Goal: Obtain resource: Download file/media

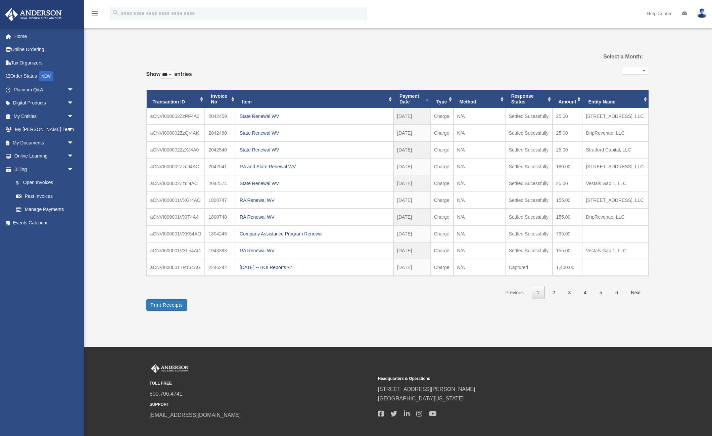
select select "***"
select select
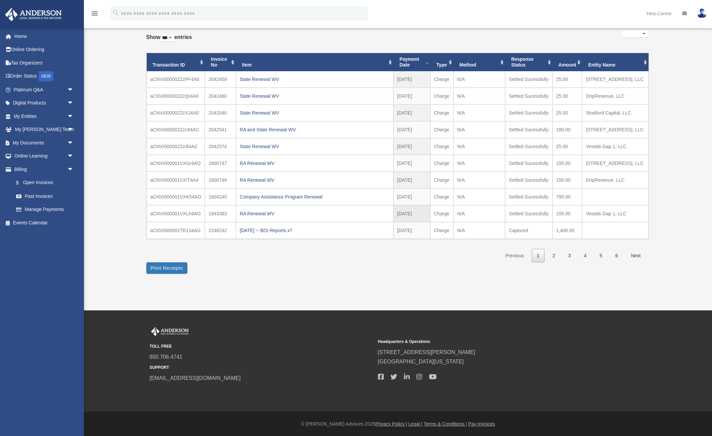
scroll to position [37, 0]
click at [260, 78] on div "State Renewal WV" at bounding box center [315, 79] width 150 height 9
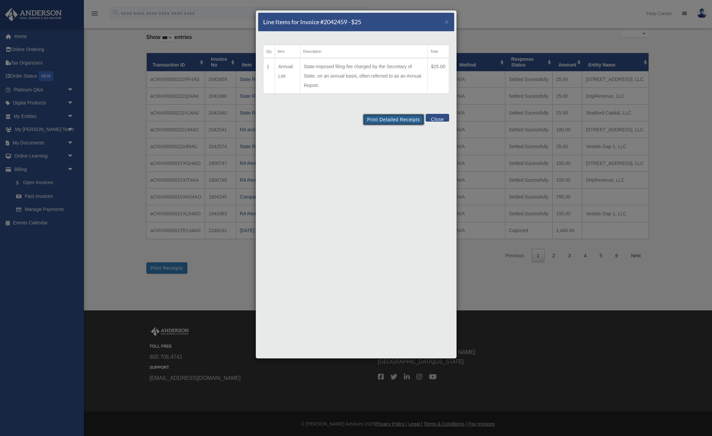
click at [390, 122] on button "Print Detailed Receipts" at bounding box center [393, 119] width 61 height 11
click at [446, 21] on span "×" at bounding box center [447, 22] width 4 height 8
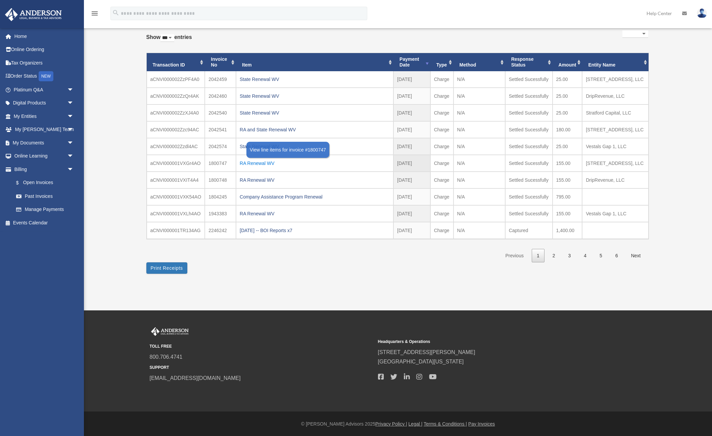
click at [262, 162] on div "RA Renewal WV" at bounding box center [315, 163] width 150 height 9
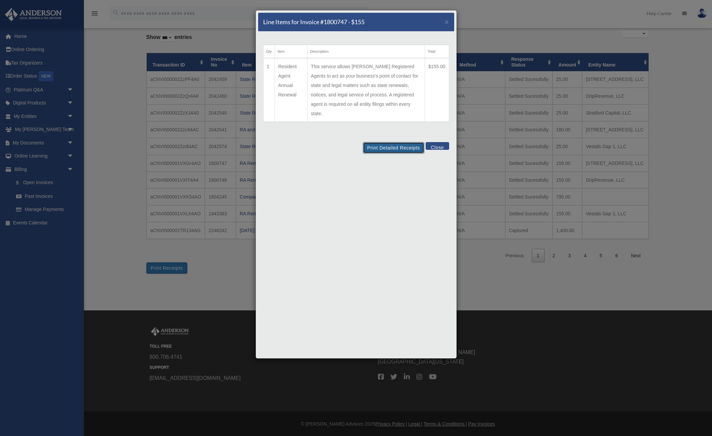
click at [387, 142] on button "Print Detailed Receipts" at bounding box center [393, 147] width 61 height 11
click at [439, 142] on button "Close" at bounding box center [437, 146] width 23 height 8
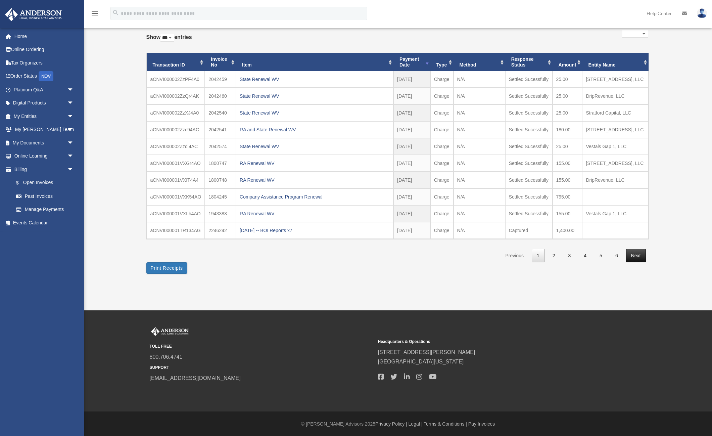
click at [635, 252] on link "Next" at bounding box center [636, 256] width 20 height 14
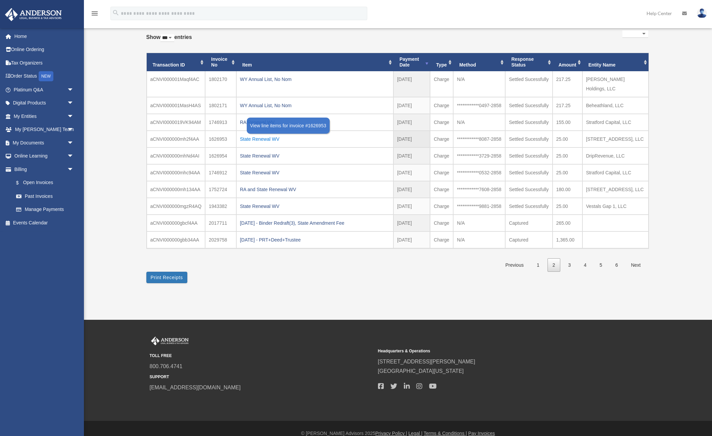
click at [261, 134] on div "State Renewal WV" at bounding box center [315, 138] width 150 height 9
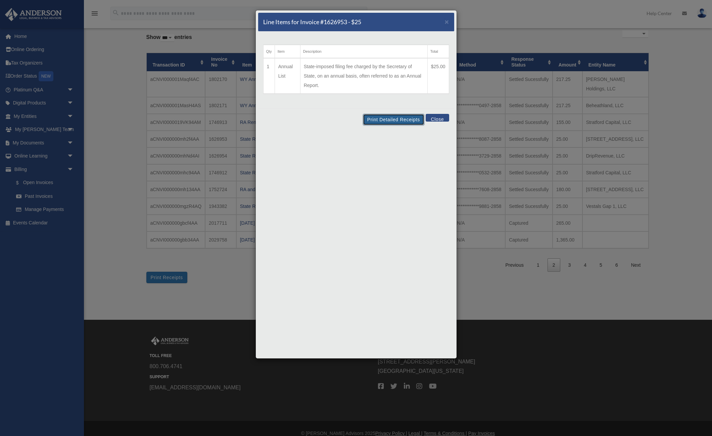
click at [383, 75] on div "Line Items for Invoice #1626953 - $25 × Qty Item Description Total 1 Annual Lis…" at bounding box center [357, 184] width 202 height 349
click at [392, 118] on button "Print Detailed Receipts" at bounding box center [393, 119] width 61 height 11
click at [433, 118] on button "Close" at bounding box center [437, 118] width 23 height 8
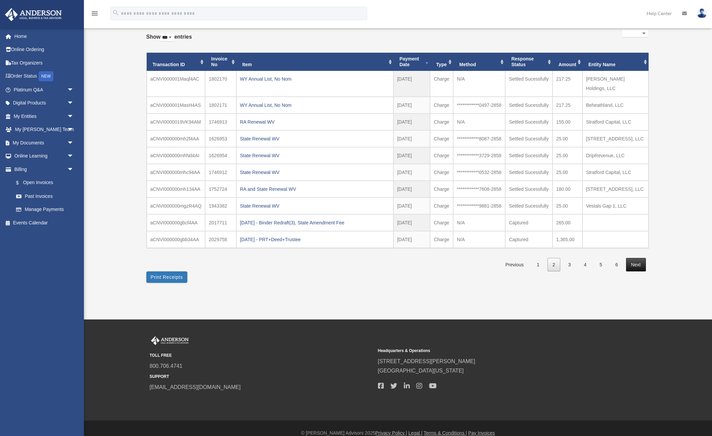
click at [634, 272] on link "Next" at bounding box center [636, 265] width 20 height 14
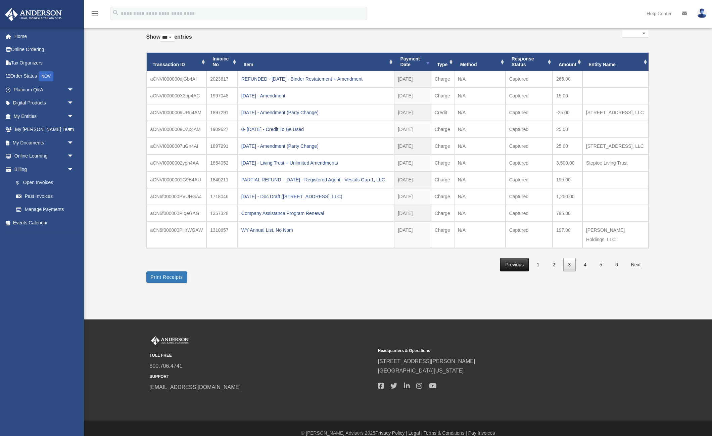
click at [510, 272] on link "Previous" at bounding box center [514, 265] width 28 height 14
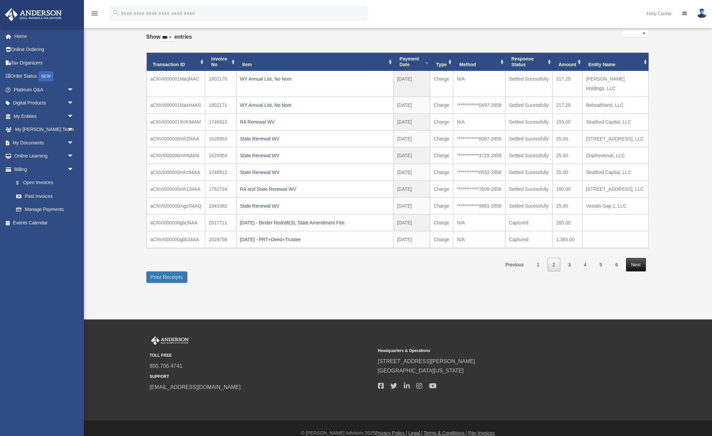
click at [645, 272] on link "Next" at bounding box center [636, 265] width 20 height 14
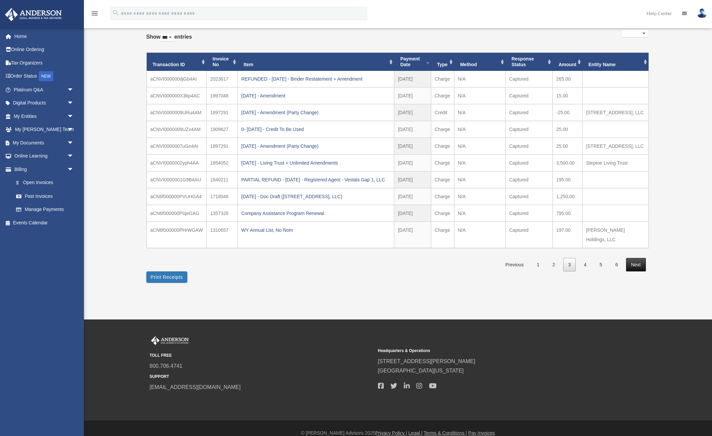
click at [642, 272] on link "Next" at bounding box center [636, 265] width 20 height 14
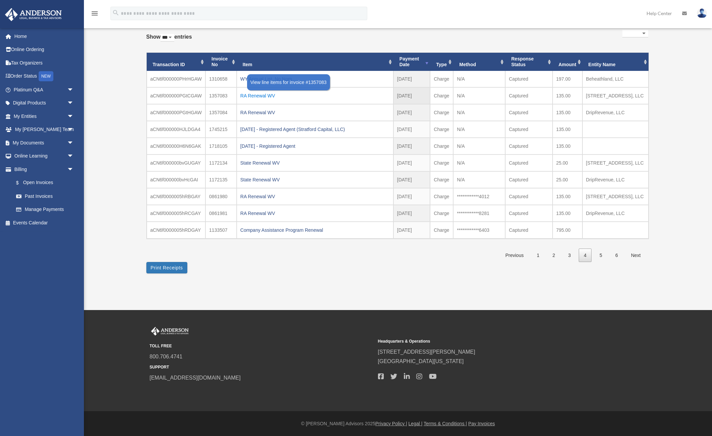
click at [268, 95] on div "RA Renewal WV" at bounding box center [314, 95] width 149 height 9
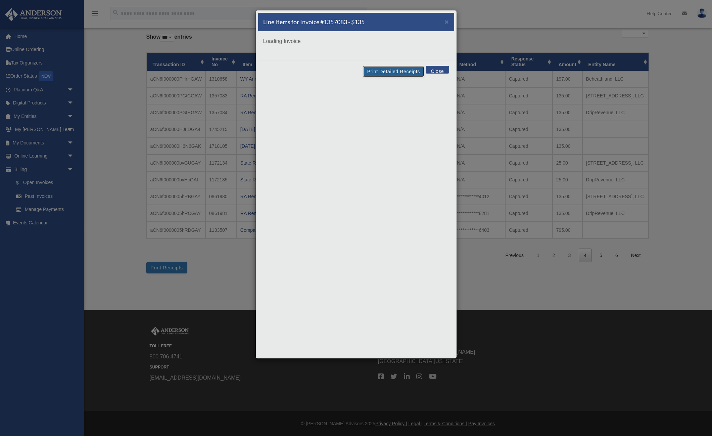
click at [396, 69] on button "Print Detailed Receipts" at bounding box center [393, 71] width 61 height 11
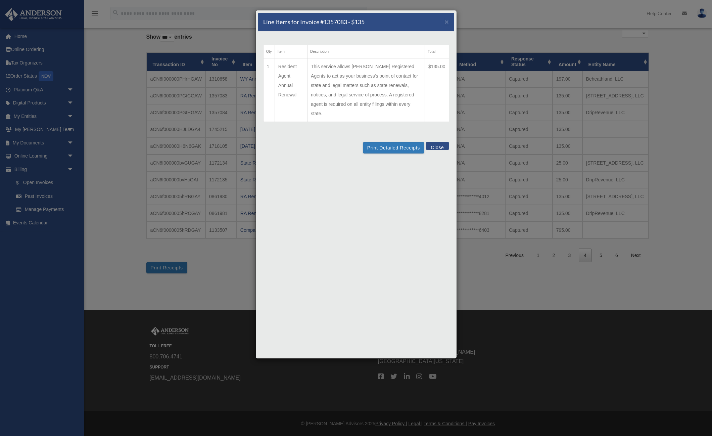
click at [643, 266] on div "Line Items for Invoice #1357083 - $135 × Qty Item Description Total 1 Resident …" at bounding box center [356, 218] width 712 height 436
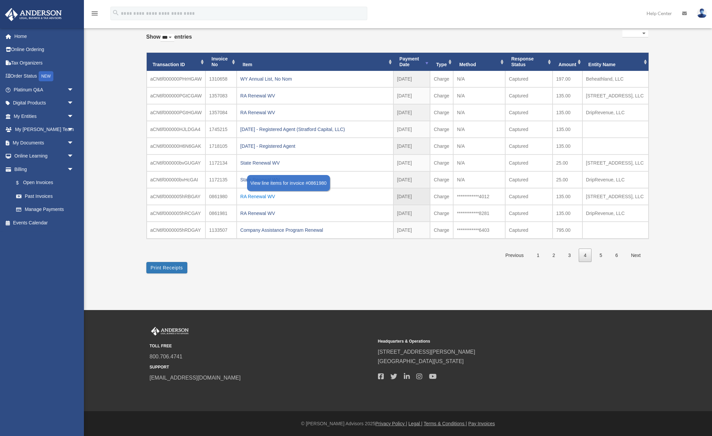
click at [262, 201] on div "RA Renewal WV" at bounding box center [314, 196] width 149 height 9
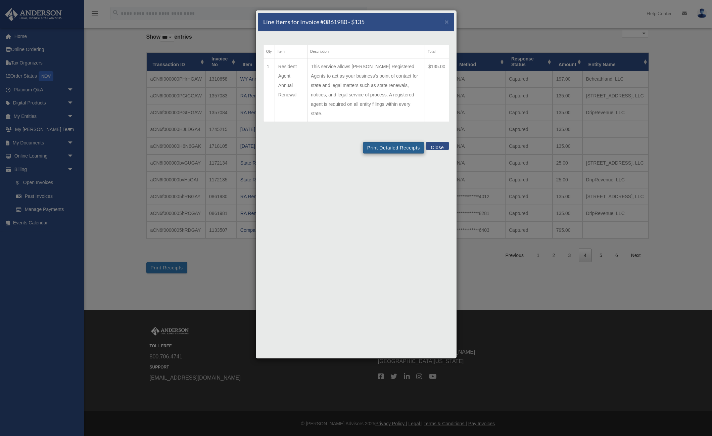
click at [410, 75] on td "This service allows [PERSON_NAME] Registered Agents to act as your business's p…" at bounding box center [367, 90] width 118 height 64
click at [393, 142] on button "Print Detailed Receipts" at bounding box center [393, 147] width 61 height 11
click at [546, 207] on div "Line Items for Invoice #0861980 - $135 × Qty Item Description Total 1 Resident …" at bounding box center [356, 218] width 712 height 436
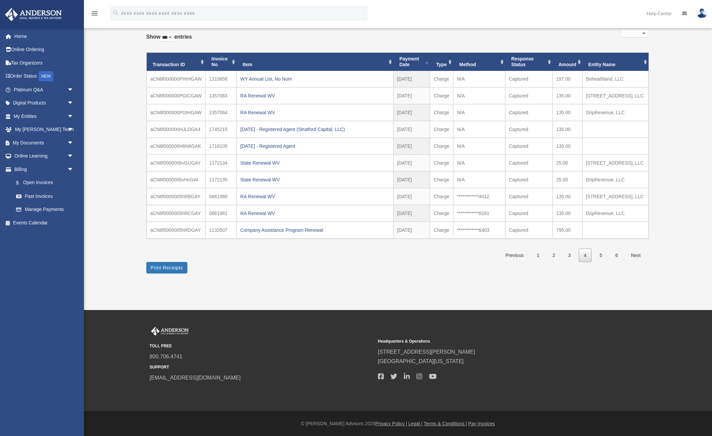
click at [632, 262] on link "Next" at bounding box center [636, 256] width 20 height 14
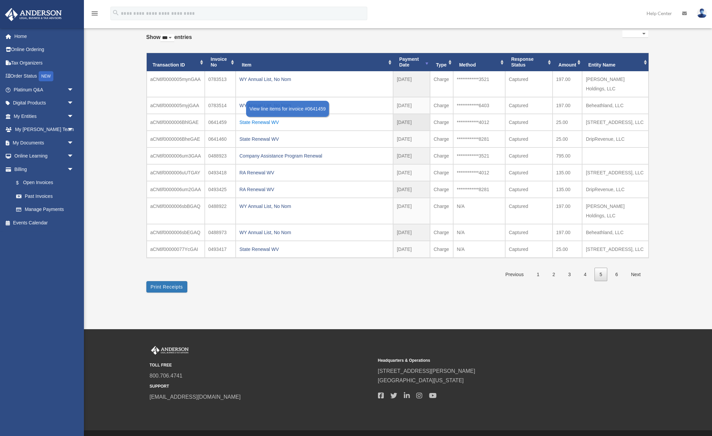
click at [259, 118] on div "State Renewal WV" at bounding box center [314, 122] width 150 height 9
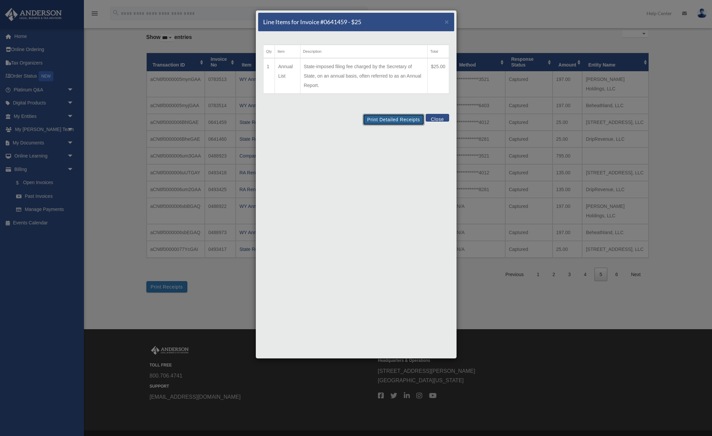
click at [388, 116] on button "Print Detailed Receipts" at bounding box center [393, 119] width 61 height 11
click at [429, 118] on button "Close" at bounding box center [437, 118] width 23 height 8
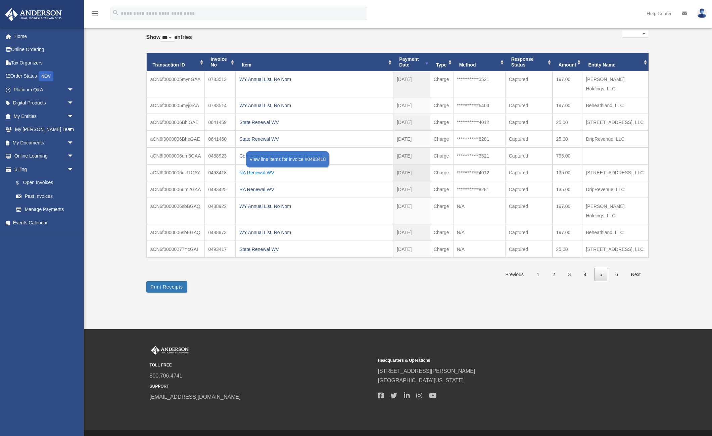
click at [261, 168] on div "RA Renewal WV" at bounding box center [314, 172] width 150 height 9
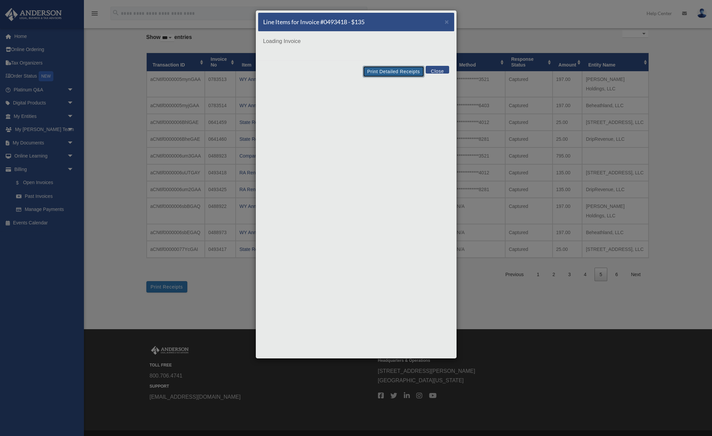
click at [387, 74] on button "Print Detailed Receipts" at bounding box center [393, 71] width 61 height 11
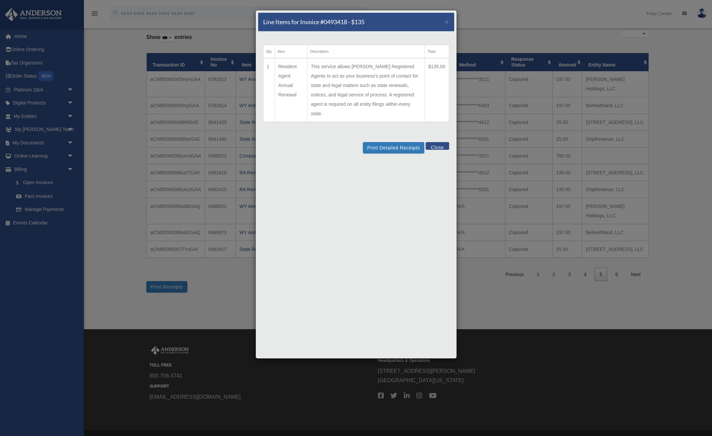
click at [614, 305] on div "Line Items for Invoice #0493418 - $135 × Qty Item Description Total 1 Resident …" at bounding box center [356, 218] width 712 height 436
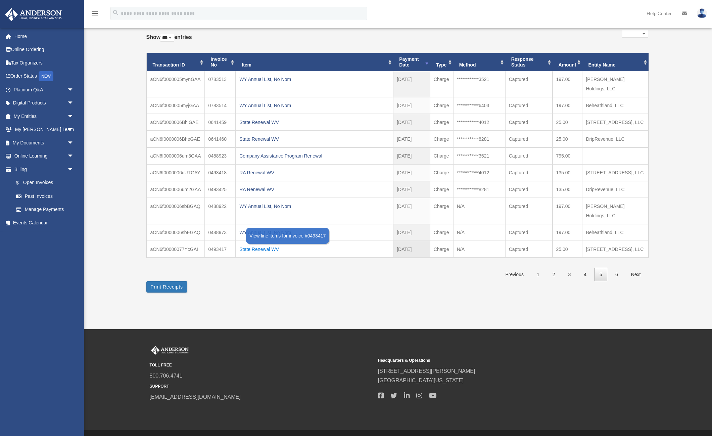
click at [256, 245] on div "State Renewal WV" at bounding box center [314, 249] width 150 height 9
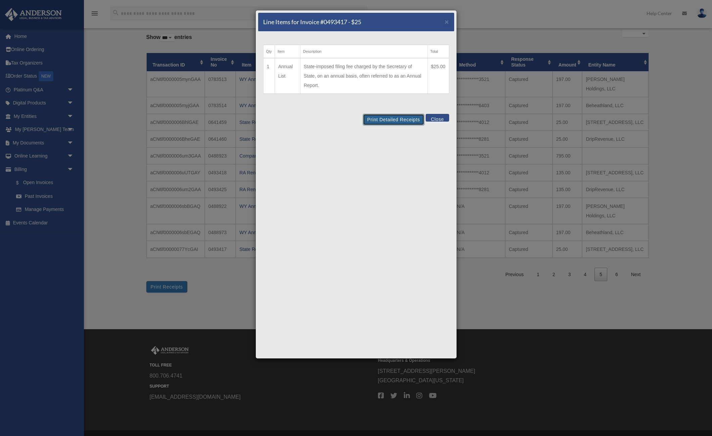
click at [388, 120] on button "Print Detailed Receipts" at bounding box center [393, 119] width 61 height 11
click at [547, 241] on div "Line Items for Invoice #0493417 - $25 × Qty Item Description Total 1 Annual Lis…" at bounding box center [356, 218] width 712 height 436
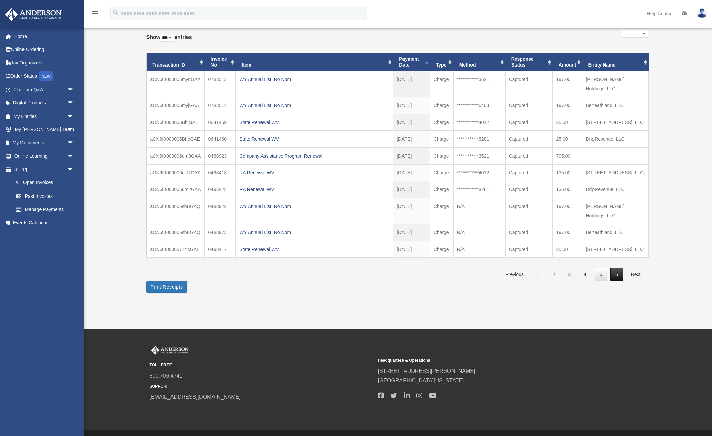
click at [613, 268] on link "6" at bounding box center [617, 275] width 13 height 14
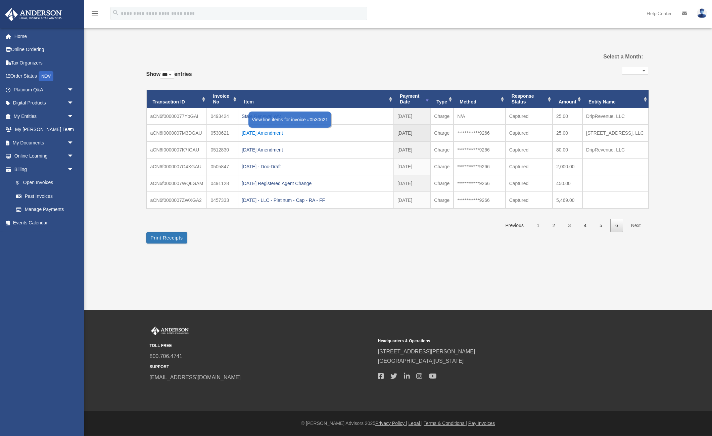
click at [266, 132] on div "[DATE] Amendment" at bounding box center [316, 132] width 148 height 9
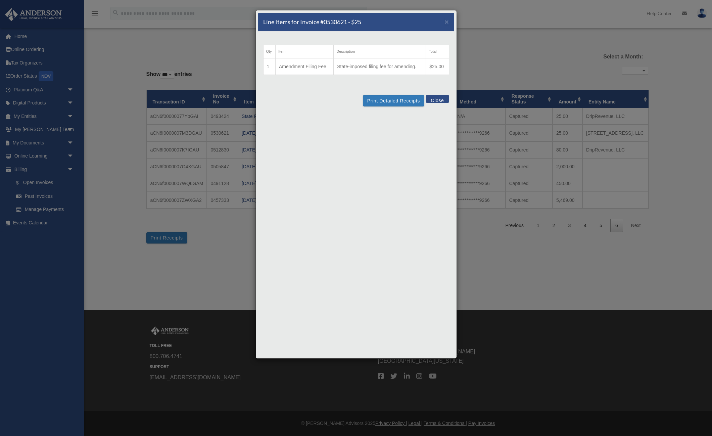
click at [397, 71] on td "State-imposed filing fee for amending." at bounding box center [380, 66] width 92 height 17
click at [387, 98] on button "Print Detailed Receipts" at bounding box center [393, 100] width 61 height 11
click at [200, 285] on div "Line Items for Invoice #0530621 - $25 × Qty Item Description Total 1 Amendment …" at bounding box center [356, 218] width 712 height 436
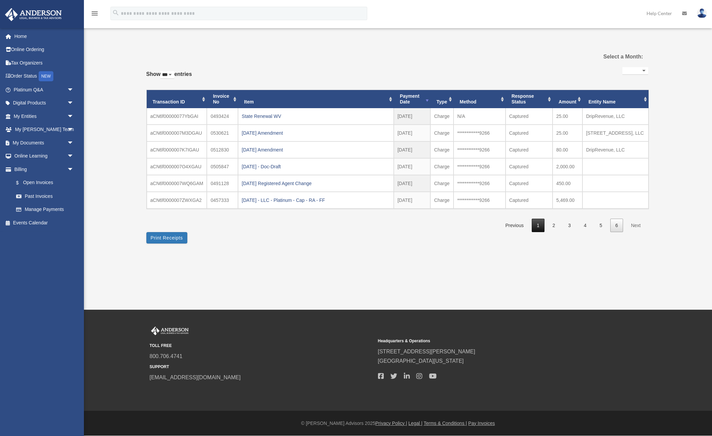
click at [539, 232] on link "1" at bounding box center [538, 226] width 13 height 14
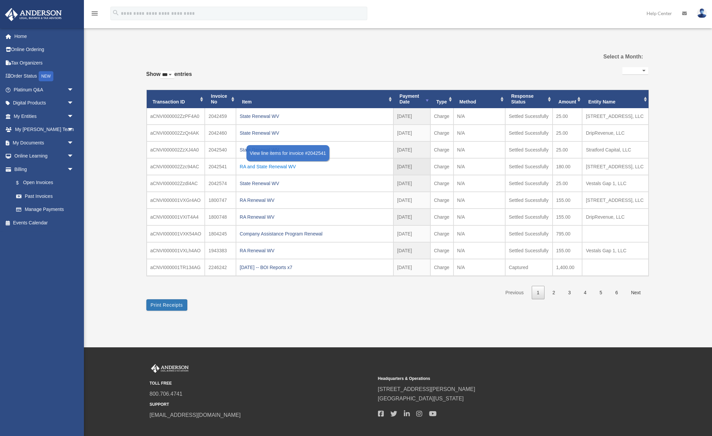
click at [255, 169] on div "RA and State Renewal WV" at bounding box center [315, 166] width 150 height 9
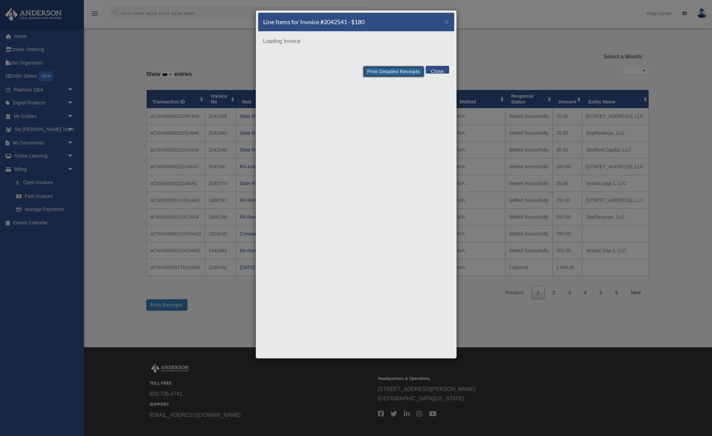
click at [389, 70] on button "Print Detailed Receipts" at bounding box center [393, 71] width 61 height 11
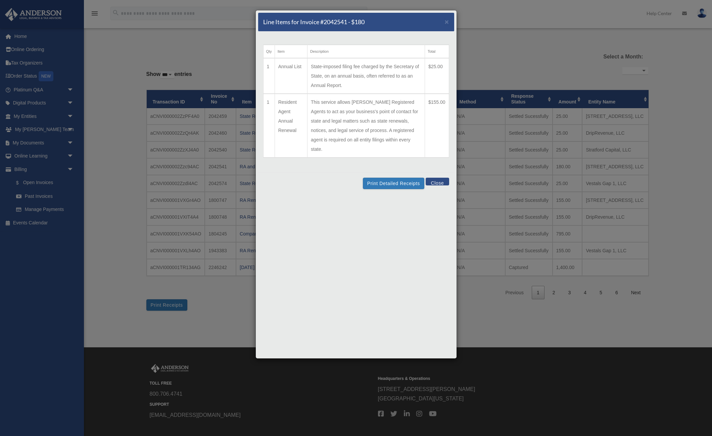
click at [434, 178] on button "Close" at bounding box center [437, 182] width 23 height 8
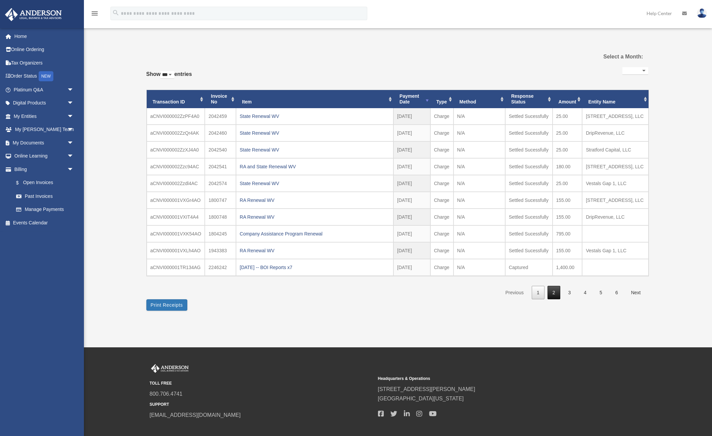
click at [558, 297] on link "2" at bounding box center [554, 293] width 13 height 14
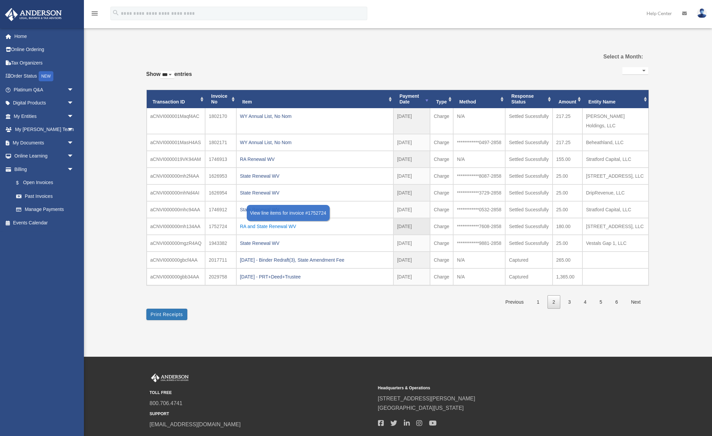
click at [263, 227] on div "RA and State Renewal WV" at bounding box center [315, 226] width 150 height 9
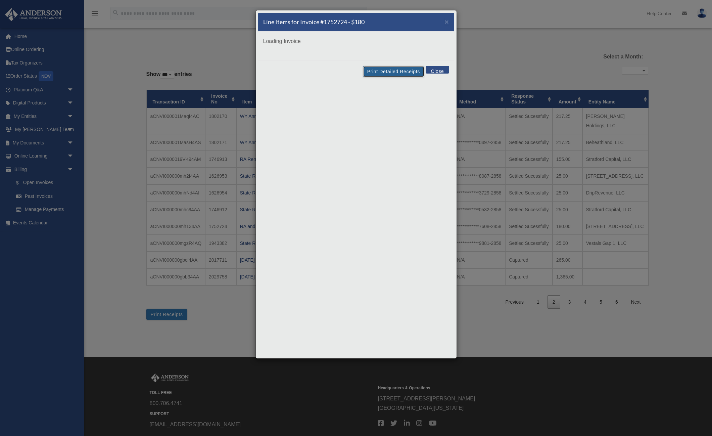
click at [395, 75] on button "Print Detailed Receipts" at bounding box center [393, 71] width 61 height 11
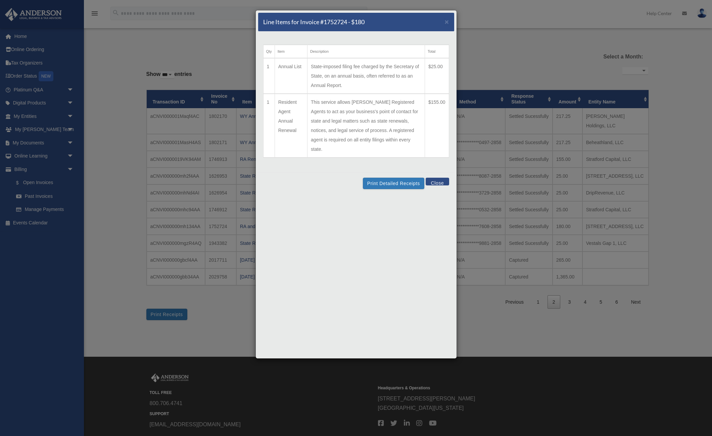
click at [674, 120] on div "Line Items for Invoice #1752724 - $180 × Qty Item Description Total 1 Annual Li…" at bounding box center [356, 218] width 712 height 436
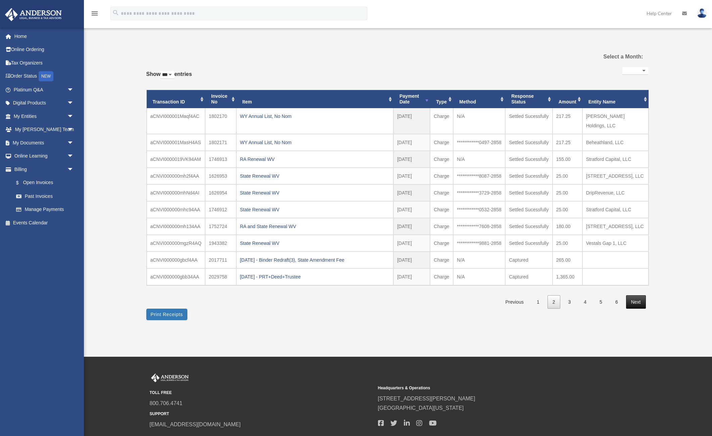
click at [636, 309] on link "Next" at bounding box center [636, 302] width 20 height 14
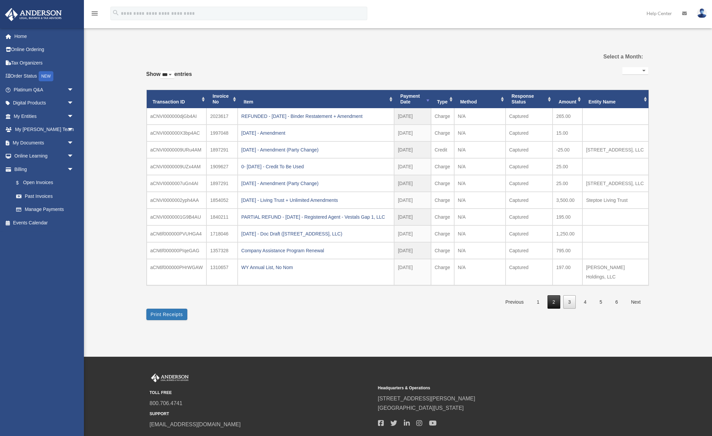
click at [553, 309] on link "2" at bounding box center [554, 302] width 13 height 14
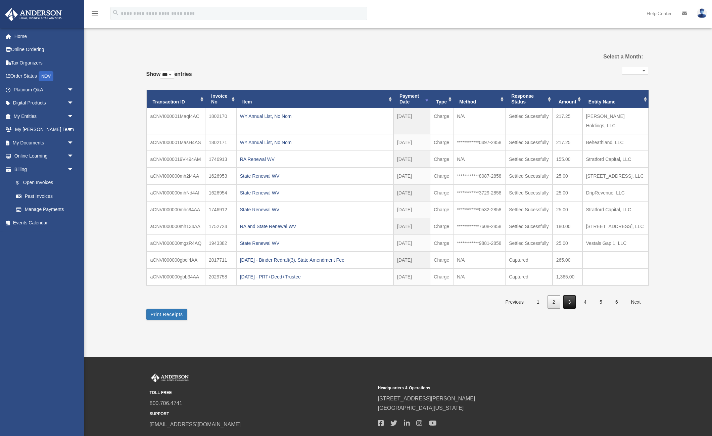
click at [566, 309] on link "3" at bounding box center [570, 302] width 13 height 14
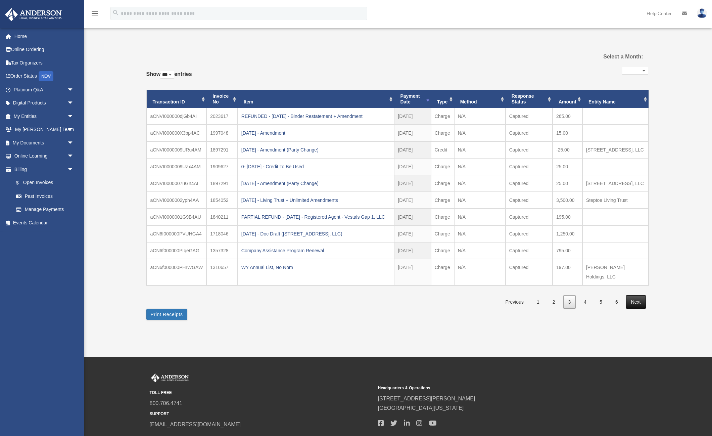
click at [638, 309] on link "Next" at bounding box center [636, 302] width 20 height 14
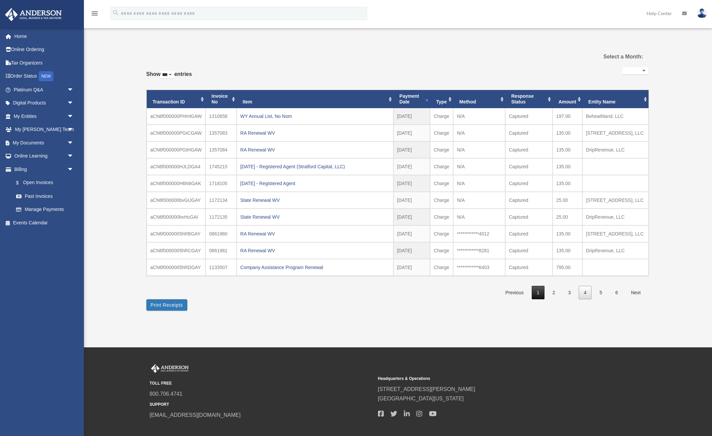
click at [537, 300] on link "1" at bounding box center [538, 293] width 13 height 14
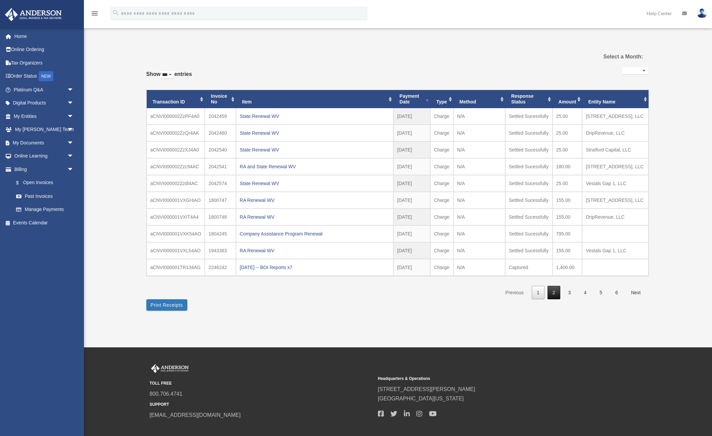
click at [550, 293] on link "2" at bounding box center [554, 293] width 13 height 14
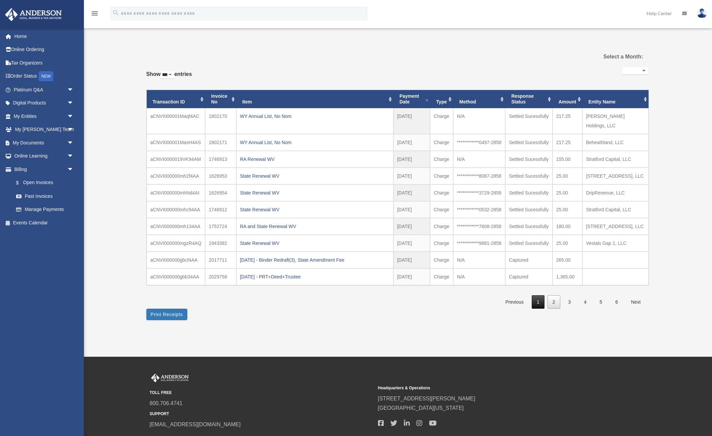
click at [537, 309] on link "1" at bounding box center [538, 302] width 13 height 14
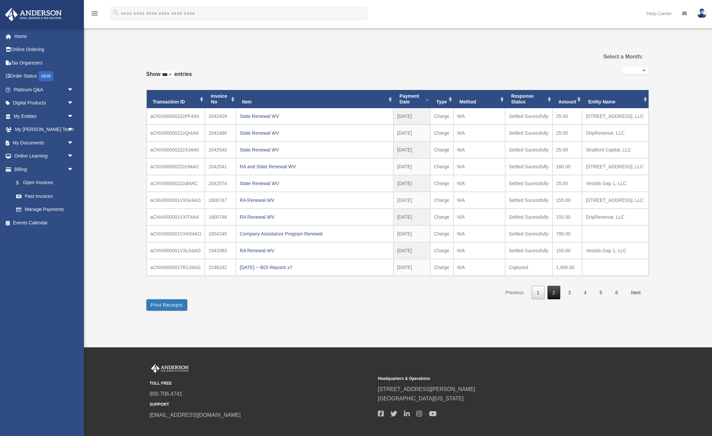
click at [548, 296] on link "2" at bounding box center [554, 293] width 13 height 14
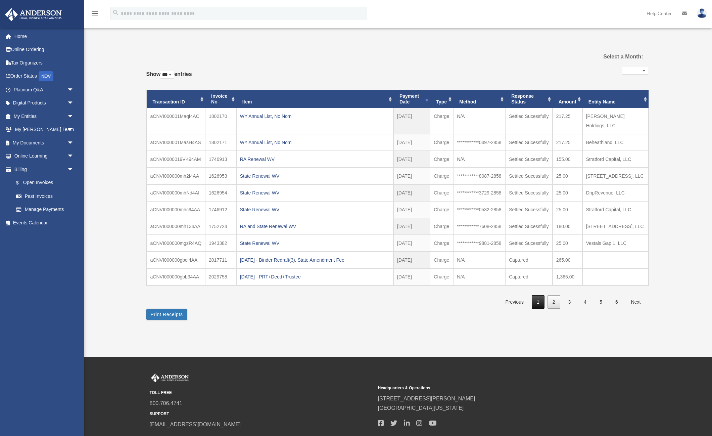
click at [533, 309] on link "1" at bounding box center [538, 302] width 13 height 14
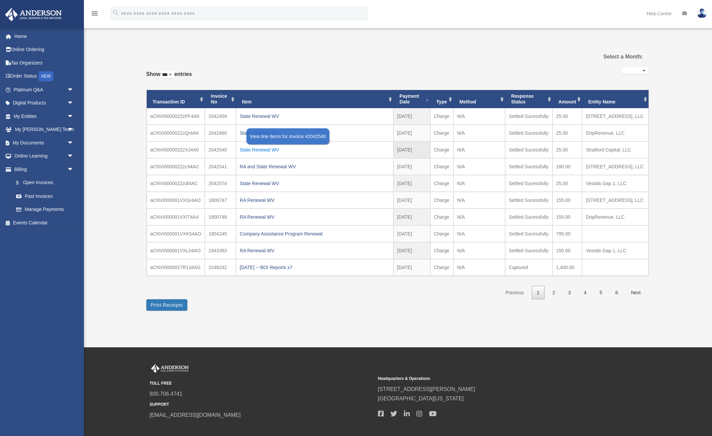
click at [249, 151] on div "State Renewal WV" at bounding box center [315, 149] width 150 height 9
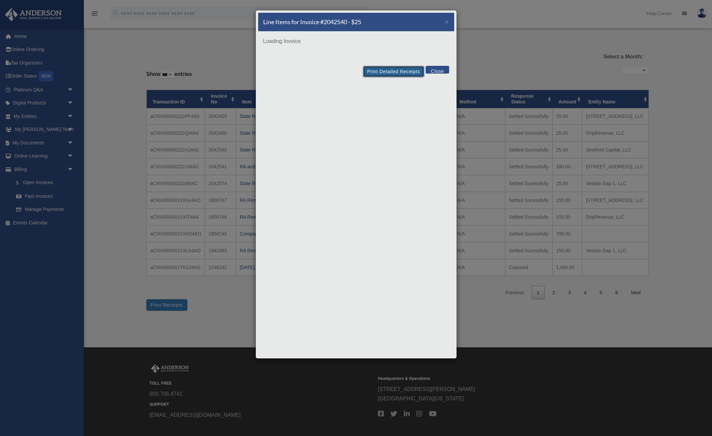
click at [391, 74] on div "Line Items for Invoice #2042540 - $25 × Loading Invoice Print Detailed Receipts…" at bounding box center [357, 184] width 202 height 349
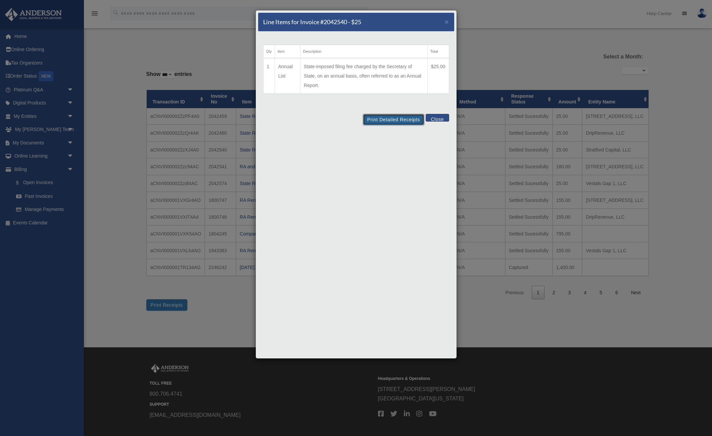
click at [393, 119] on button "Print Detailed Receipts" at bounding box center [393, 119] width 61 height 11
click at [527, 139] on div "Line Items for Invoice #2042540 - $25 × Qty Item Description Total 1 Annual Lis…" at bounding box center [356, 218] width 712 height 436
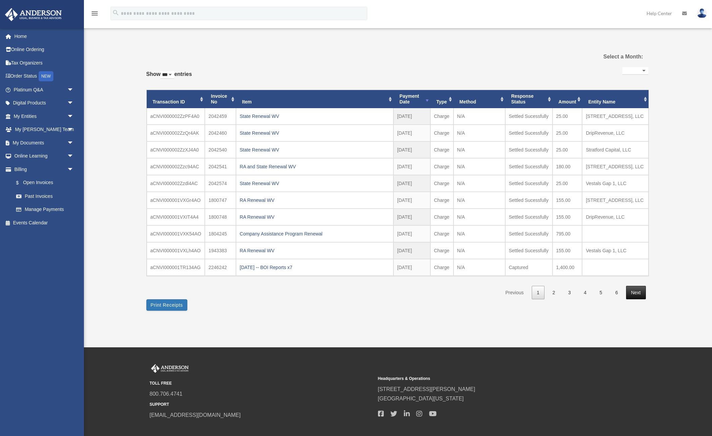
click at [633, 291] on link "Next" at bounding box center [636, 293] width 20 height 14
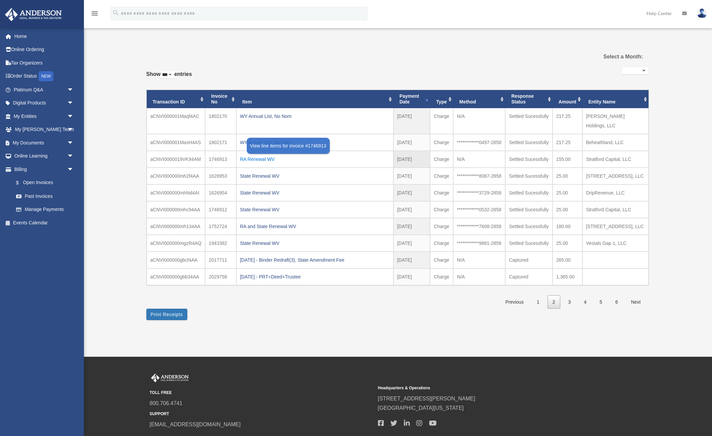
click at [265, 154] on div "RA Renewal WV" at bounding box center [315, 158] width 150 height 9
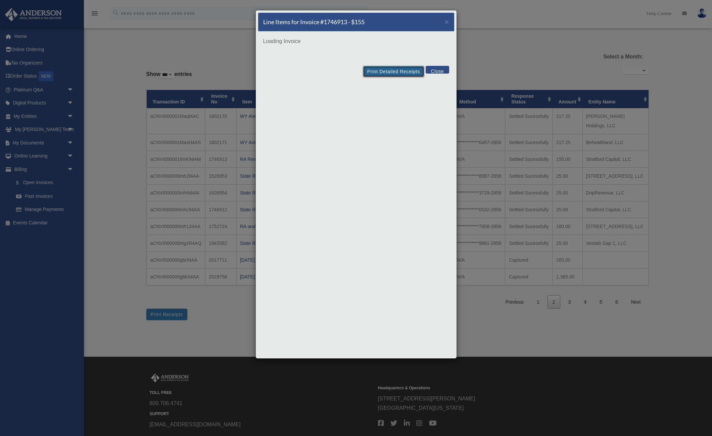
click at [387, 70] on button "Print Detailed Receipts" at bounding box center [393, 71] width 61 height 11
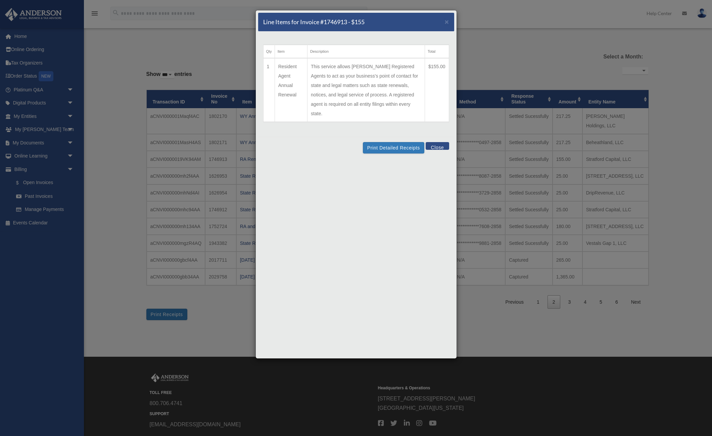
click at [558, 66] on div "Line Items for Invoice #1746913 - $155 × Qty Item Description Total 1 Resident …" at bounding box center [356, 218] width 712 height 436
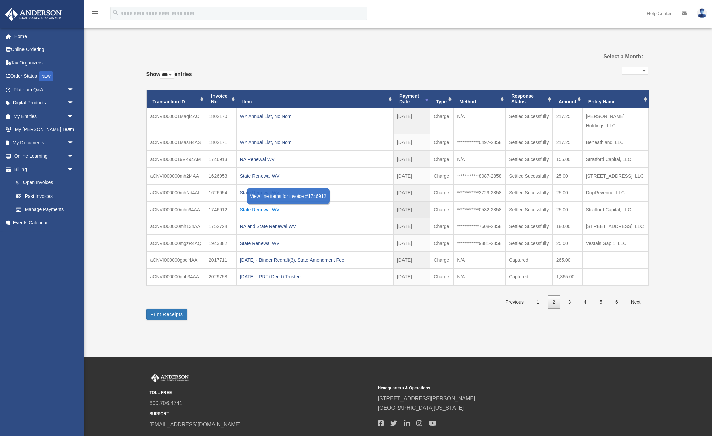
click at [260, 208] on div "State Renewal WV" at bounding box center [315, 209] width 150 height 9
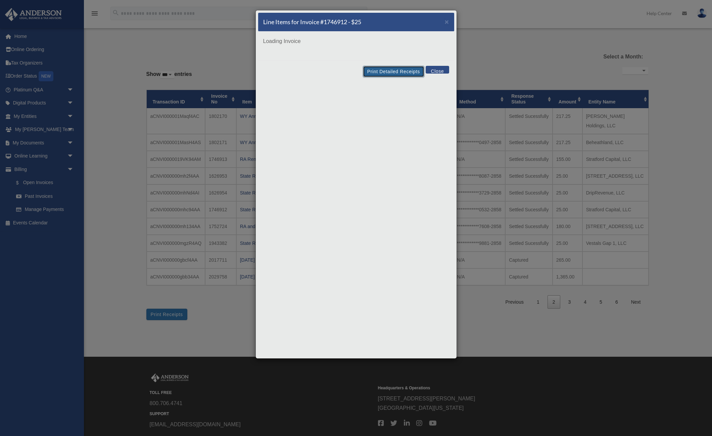
click at [382, 71] on button "Print Detailed Receipts" at bounding box center [393, 71] width 61 height 11
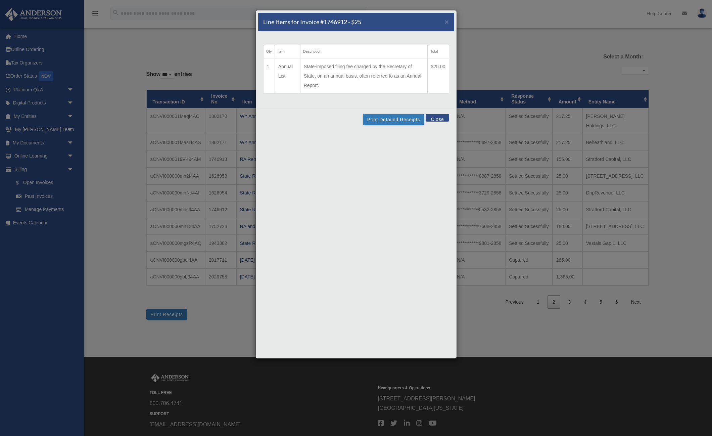
click at [565, 47] on div "Line Items for Invoice #1746912 - $25 × Qty Item Description Total 1 Annual Lis…" at bounding box center [356, 218] width 712 height 436
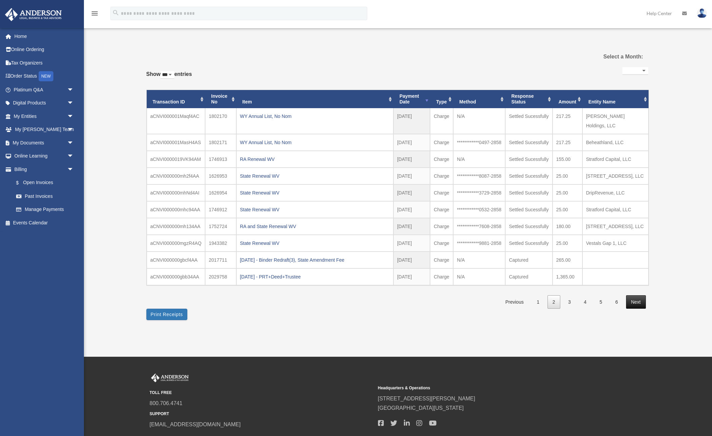
click at [630, 309] on link "Next" at bounding box center [636, 302] width 20 height 14
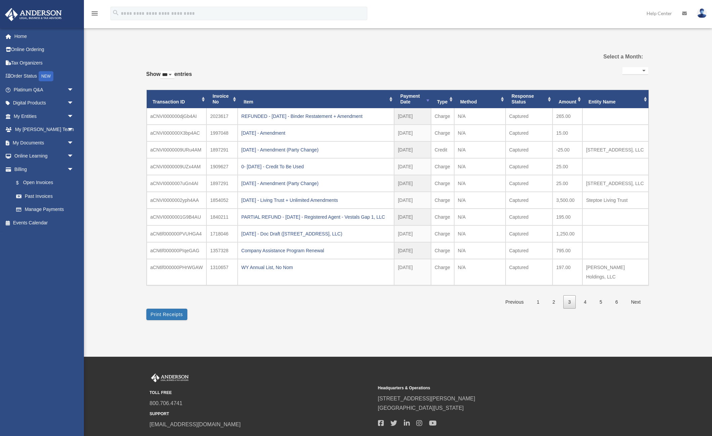
click at [540, 309] on link "1" at bounding box center [538, 302] width 13 height 14
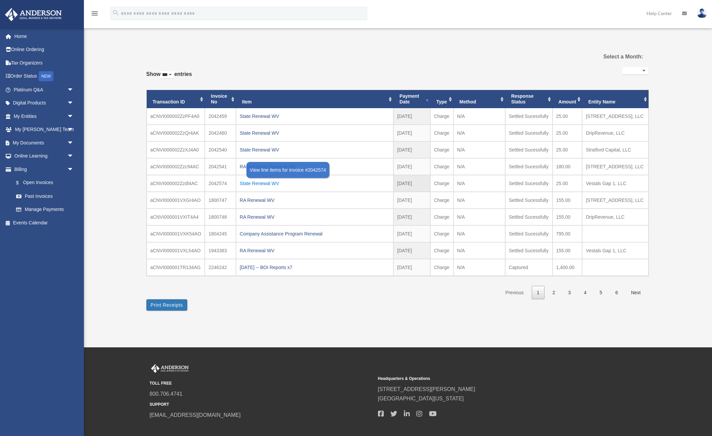
click at [257, 185] on div "State Renewal WV" at bounding box center [315, 183] width 150 height 9
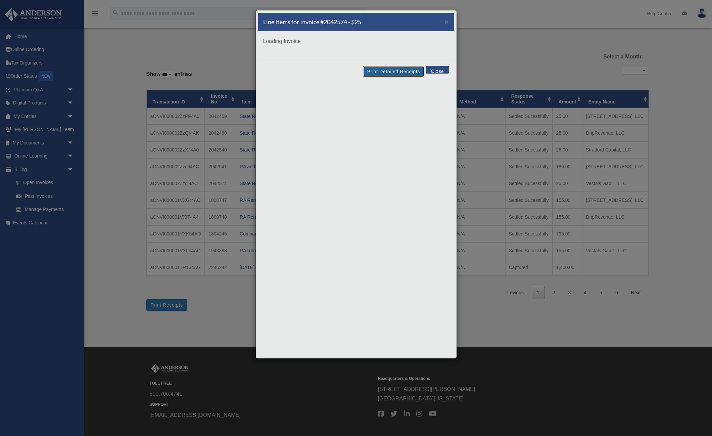
click at [393, 73] on button "Print Detailed Receipts" at bounding box center [393, 71] width 61 height 11
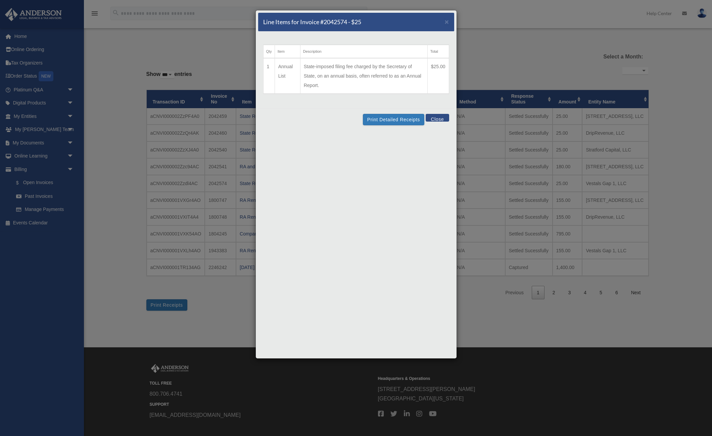
click at [517, 58] on div "Line Items for Invoice #2042574 - $25 × Qty Item Description Total 1 Annual Lis…" at bounding box center [356, 218] width 712 height 436
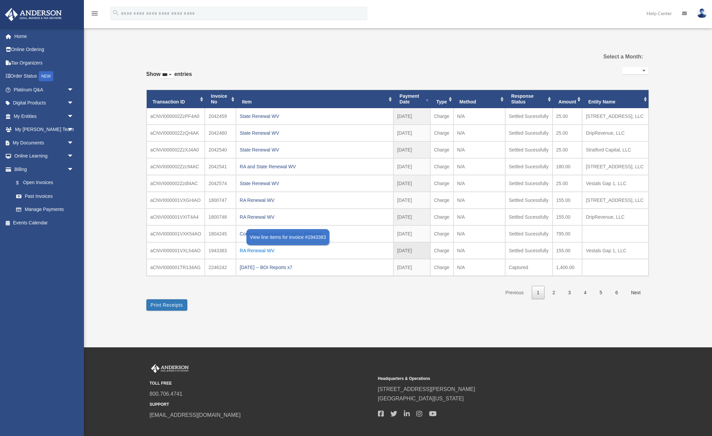
click at [261, 251] on div "RA Renewal WV" at bounding box center [315, 250] width 150 height 9
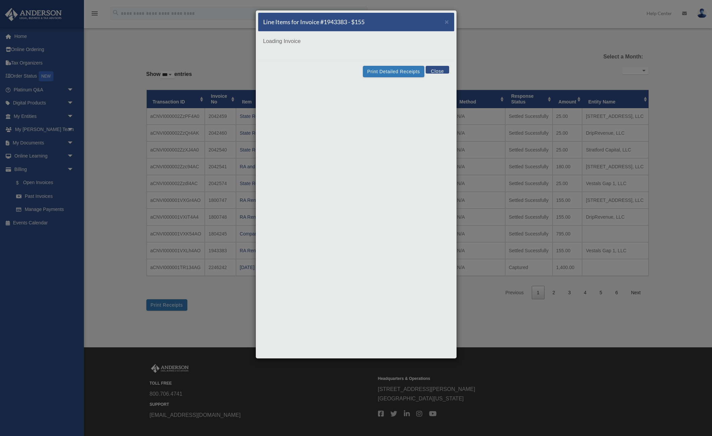
click at [391, 80] on div "Line Items for Invoice #1943383 - $155 × Loading Invoice Print Detailed Receipt…" at bounding box center [357, 184] width 202 height 349
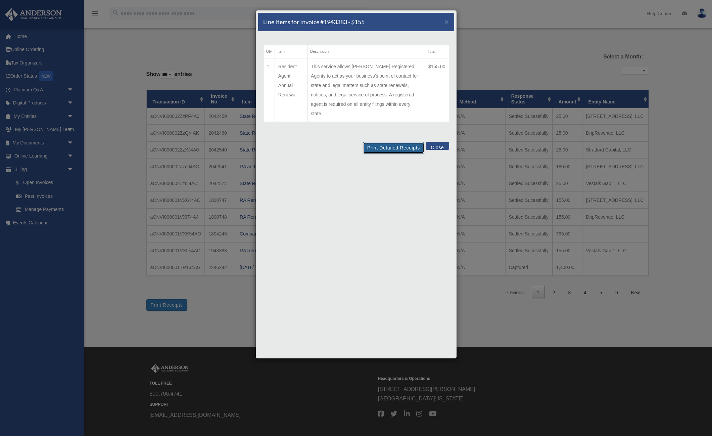
click at [382, 142] on button "Print Detailed Receipts" at bounding box center [393, 147] width 61 height 11
click at [569, 250] on div "Line Items for Invoice #1943383 - $155 × Qty Item Description Total 1 Resident …" at bounding box center [356, 218] width 712 height 436
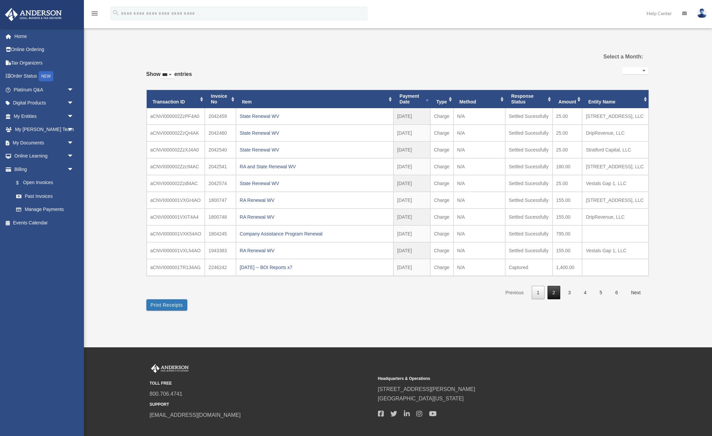
click at [558, 291] on link "2" at bounding box center [554, 293] width 13 height 14
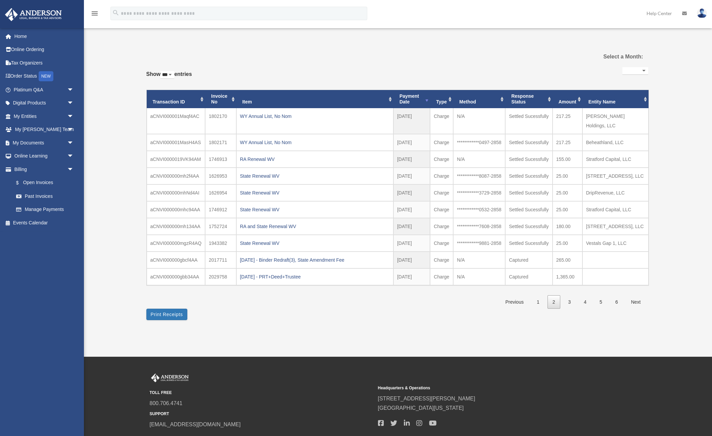
click at [257, 248] on div "State Renewal WV" at bounding box center [315, 242] width 150 height 9
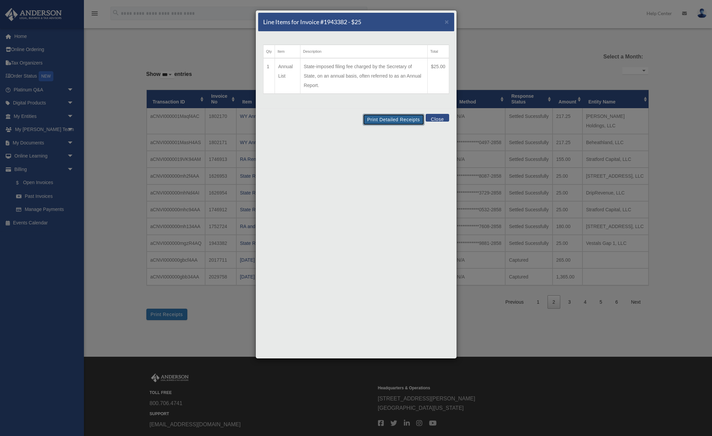
click at [381, 76] on div "Line Items for Invoice #1943382 - $25 × Qty Item Description Total 1 Annual Lis…" at bounding box center [357, 184] width 202 height 349
click at [378, 119] on button "Print Detailed Receipts" at bounding box center [393, 119] width 61 height 11
click at [539, 53] on div "Line Items for Invoice #1943382 - $25 × Qty Item Description Total 1 Annual Lis…" at bounding box center [356, 218] width 712 height 436
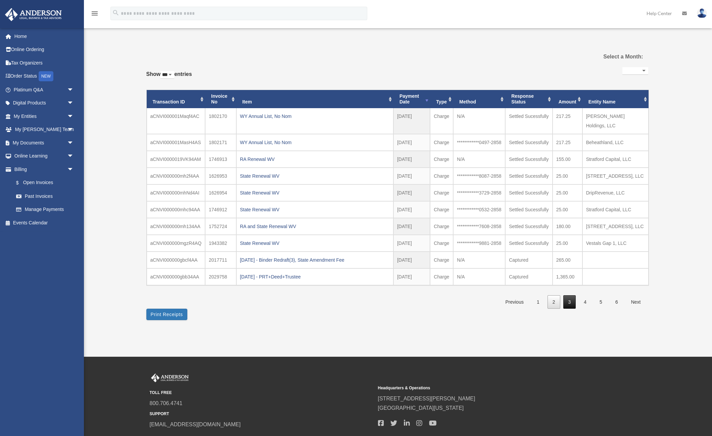
click at [567, 309] on link "3" at bounding box center [570, 302] width 13 height 14
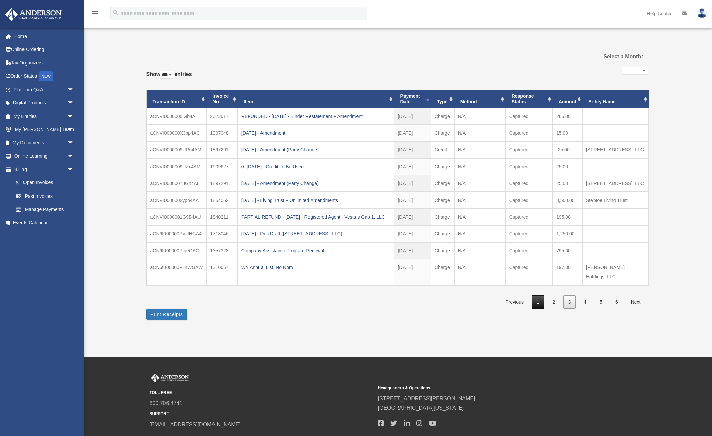
click at [541, 309] on link "1" at bounding box center [538, 302] width 13 height 14
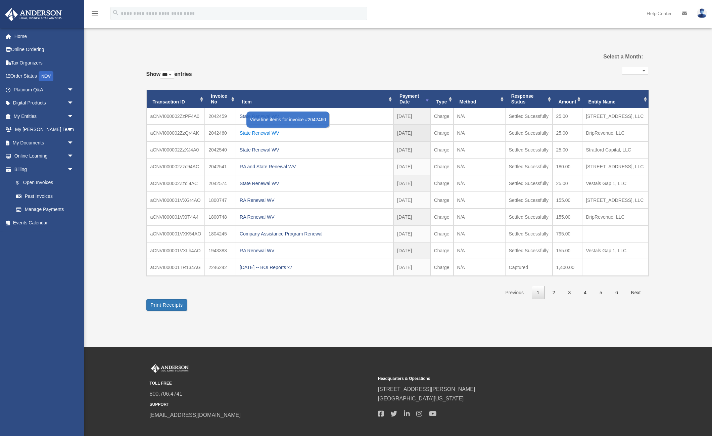
click at [255, 132] on div "State Renewal WV" at bounding box center [315, 132] width 150 height 9
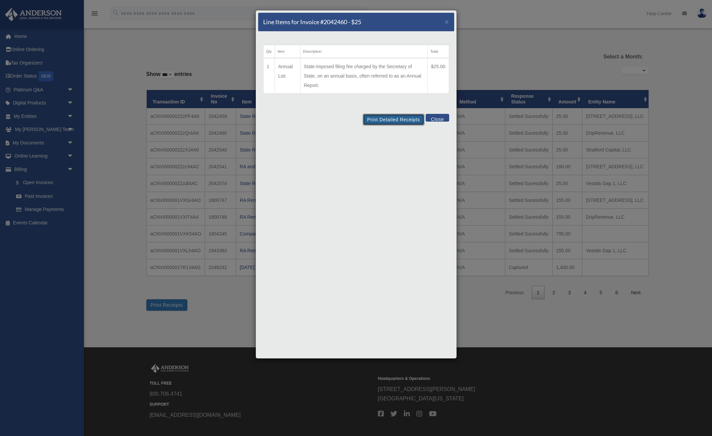
click at [391, 71] on div "Line Items for Invoice #2042460 - $25 × Qty Item Description Total 1 Annual Lis…" at bounding box center [357, 184] width 202 height 349
click at [400, 124] on button "Print Detailed Receipts" at bounding box center [393, 119] width 61 height 11
click at [438, 118] on button "Close" at bounding box center [437, 118] width 23 height 8
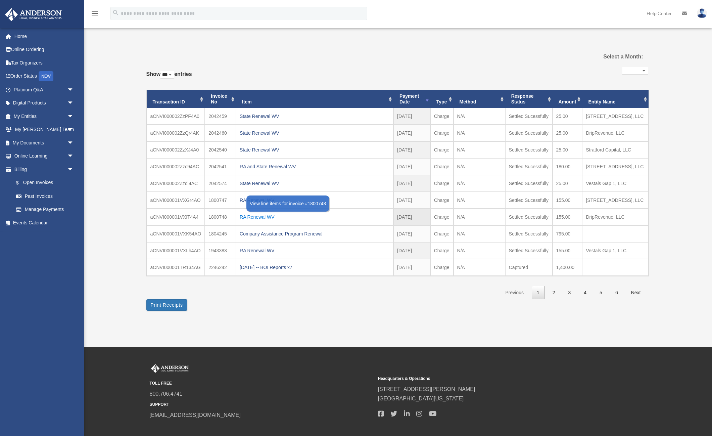
click at [256, 215] on div "RA Renewal WV" at bounding box center [315, 216] width 150 height 9
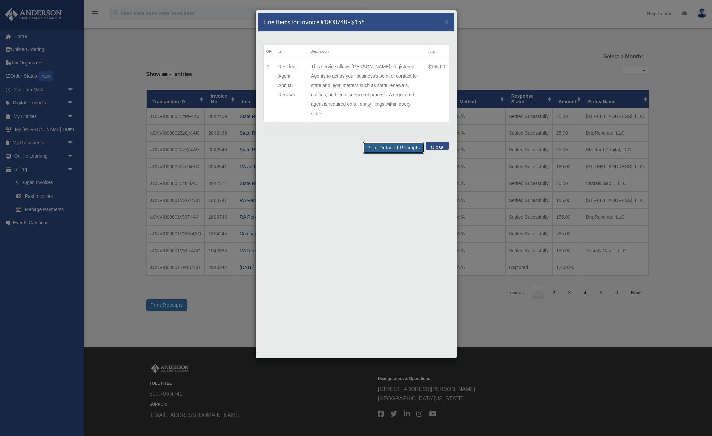
click at [388, 142] on button "Print Detailed Receipts" at bounding box center [393, 147] width 61 height 11
click at [545, 254] on div "Line Items for Invoice #1800748 - $155 × Qty Item Description Total 1 Resident …" at bounding box center [356, 218] width 712 height 436
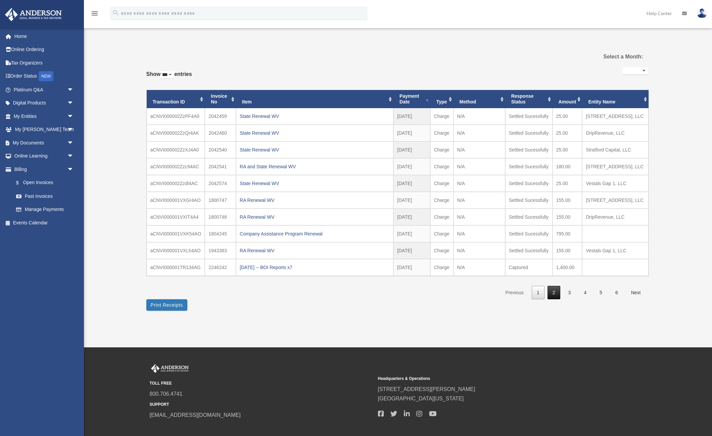
click at [551, 292] on link "2" at bounding box center [554, 293] width 13 height 14
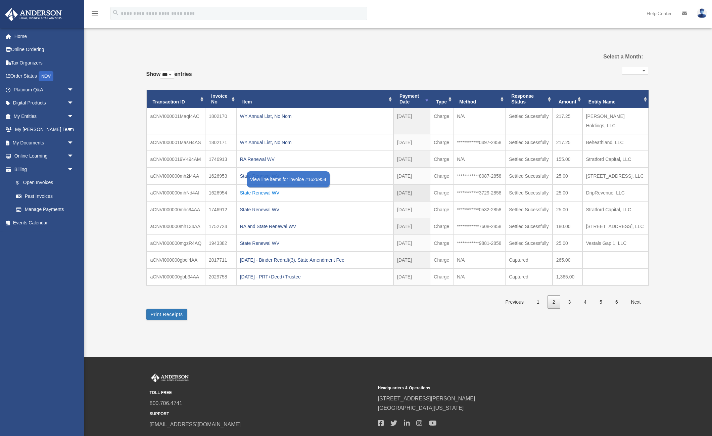
click at [265, 189] on div "State Renewal WV" at bounding box center [315, 192] width 150 height 9
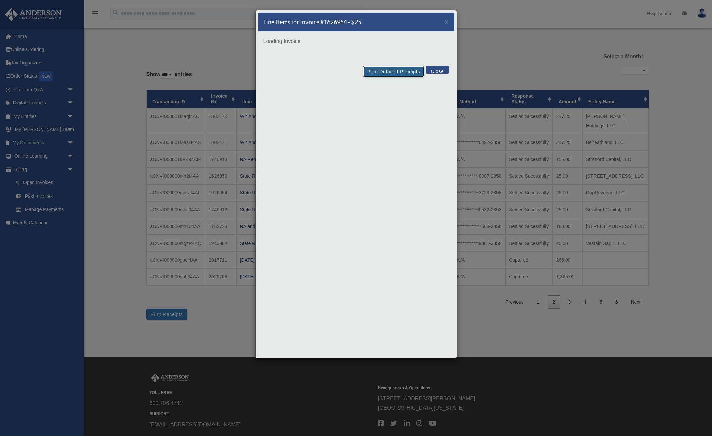
click at [400, 70] on div "Line Items for Invoice #1626954 - $25 × Loading Invoice Print Detailed Receipts…" at bounding box center [357, 184] width 202 height 349
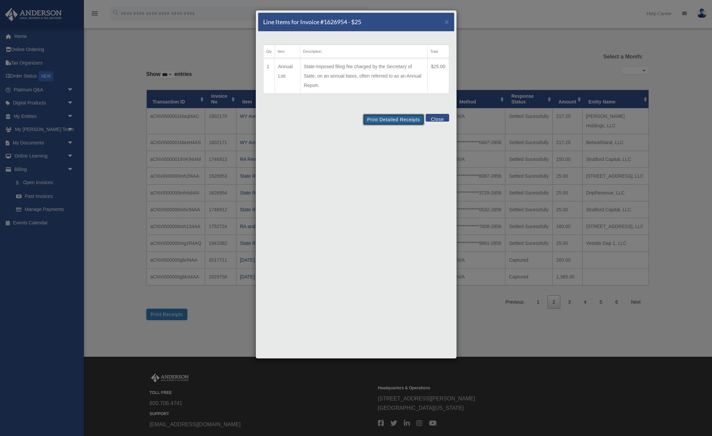
click at [394, 120] on button "Print Detailed Receipts" at bounding box center [393, 119] width 61 height 11
click at [535, 71] on div "Line Items for Invoice #1626954 - $25 × Qty Item Description Total 1 Annual Lis…" at bounding box center [356, 218] width 712 height 436
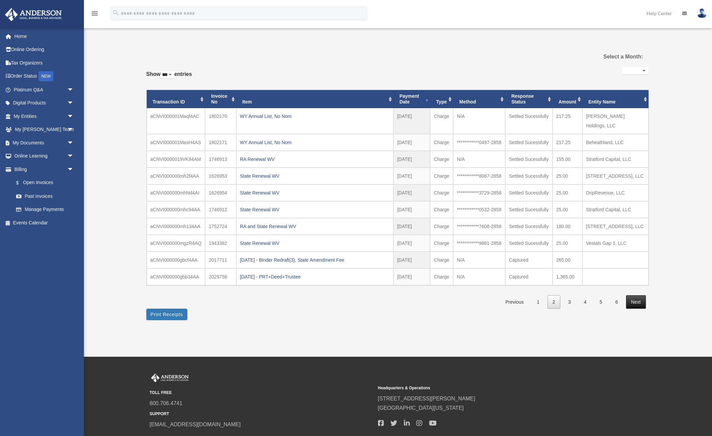
click at [631, 309] on link "Next" at bounding box center [636, 302] width 20 height 14
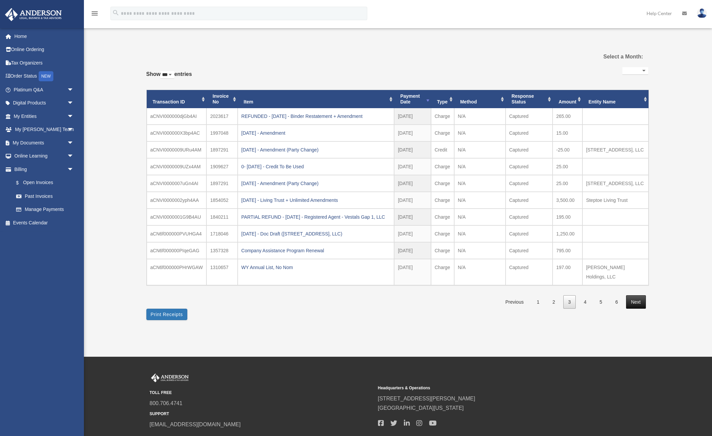
click at [638, 309] on link "Next" at bounding box center [636, 302] width 20 height 14
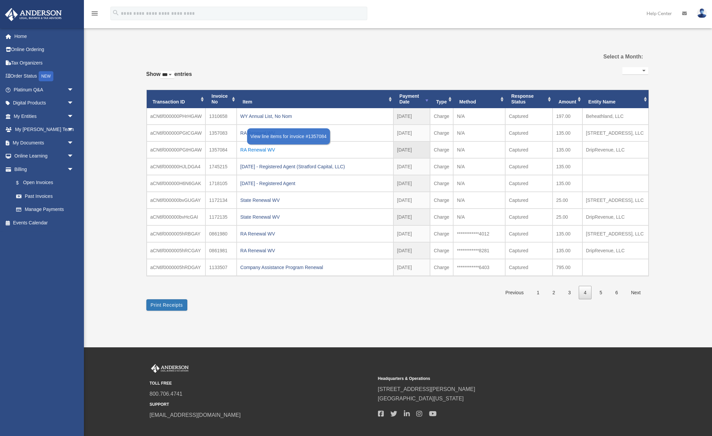
click at [258, 154] on div "RA Renewal WV" at bounding box center [314, 149] width 149 height 9
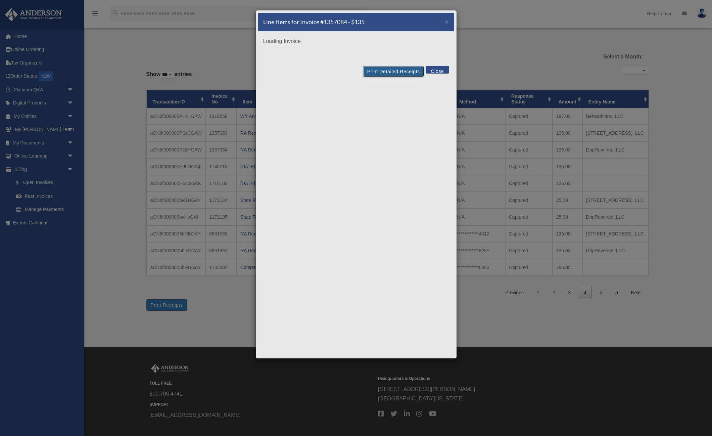
click at [377, 74] on button "Print Detailed Receipts" at bounding box center [393, 71] width 61 height 11
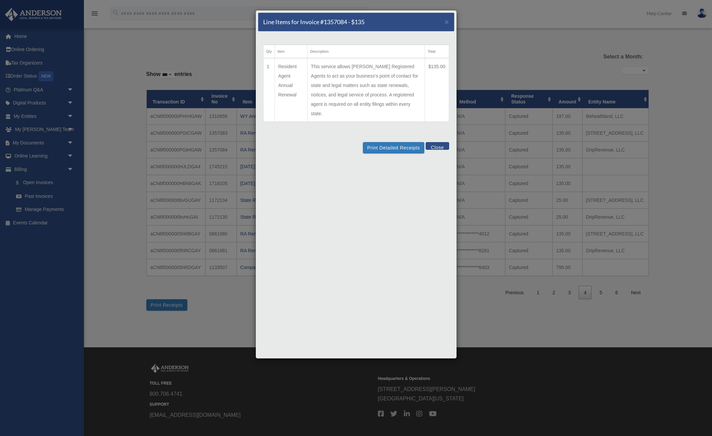
click at [589, 130] on div "Line Items for Invoice #1357084 - $135 × Qty Item Description Total 1 Resident …" at bounding box center [356, 218] width 712 height 436
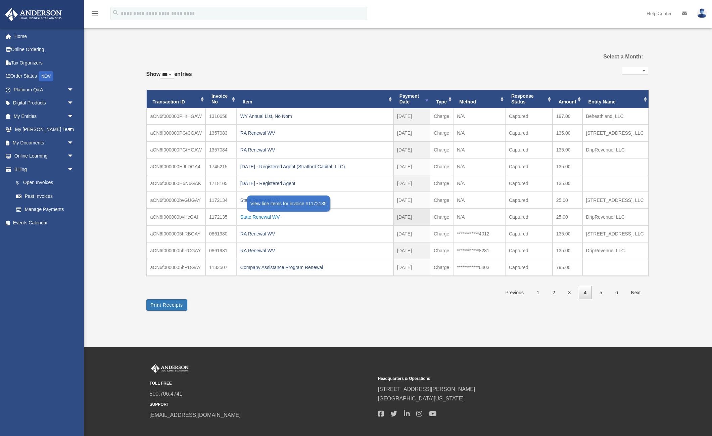
click at [259, 222] on div "State Renewal WV" at bounding box center [314, 216] width 149 height 9
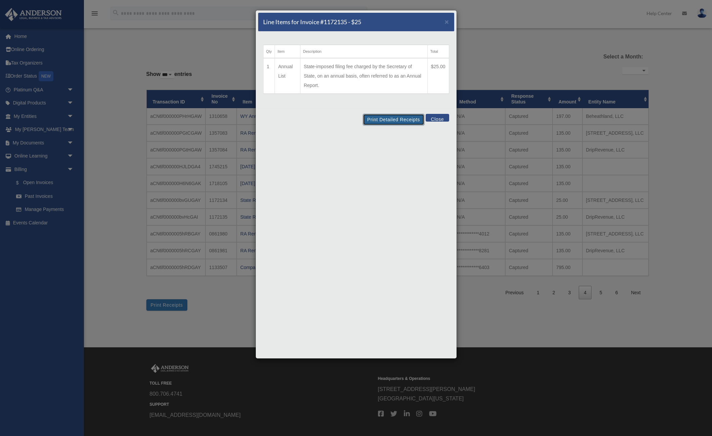
click at [388, 118] on button "Print Detailed Receipts" at bounding box center [393, 119] width 61 height 11
click at [492, 199] on div "Line Items for Invoice #1172135 - $25 × Qty Item Description Total 1 Annual Lis…" at bounding box center [356, 218] width 712 height 436
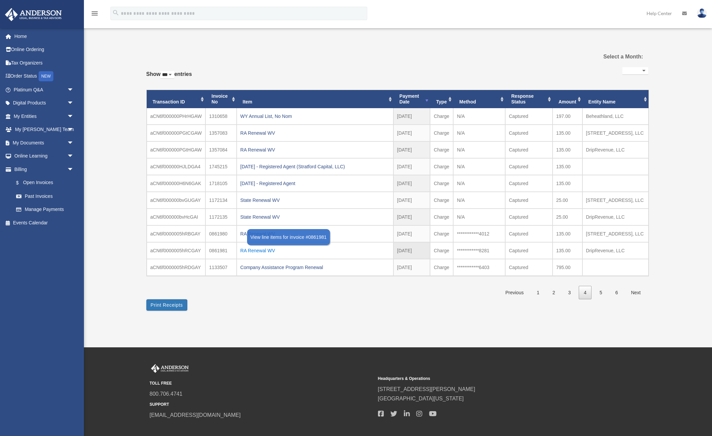
click at [249, 255] on div "RA Renewal WV" at bounding box center [314, 250] width 149 height 9
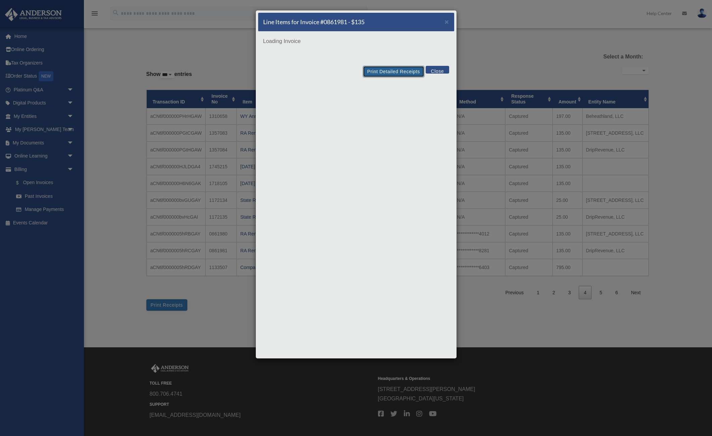
click at [385, 76] on button "Print Detailed Receipts" at bounding box center [393, 71] width 61 height 11
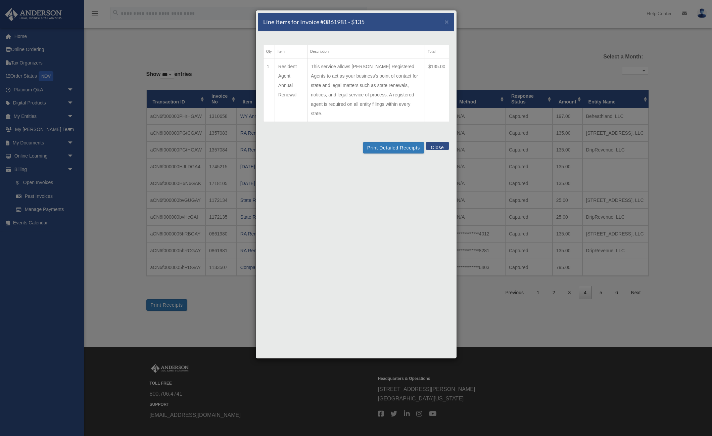
click at [559, 207] on div "Line Items for Invoice #0861981 - $135 × Qty Item Description Total 1 Resident …" at bounding box center [356, 218] width 712 height 436
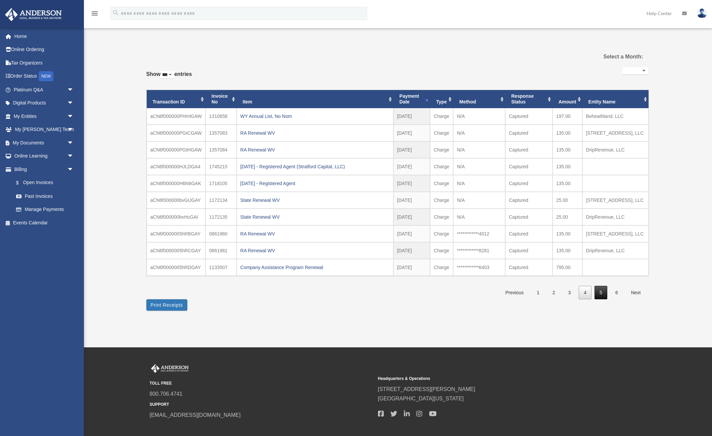
click at [596, 300] on link "5" at bounding box center [601, 293] width 13 height 14
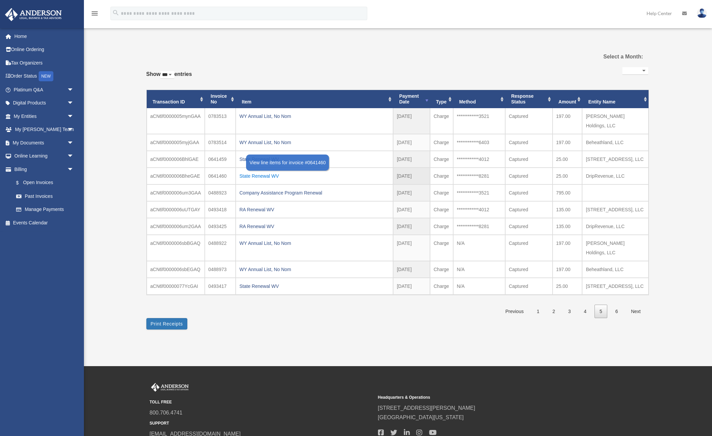
click at [255, 171] on div "State Renewal WV" at bounding box center [314, 175] width 150 height 9
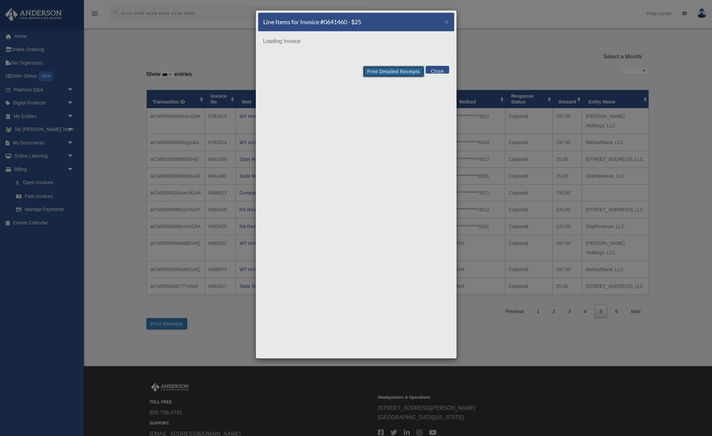
click at [397, 69] on div "Line Items for Invoice #0641460 - $25 × Loading Invoice Print Detailed Receipts…" at bounding box center [357, 184] width 202 height 349
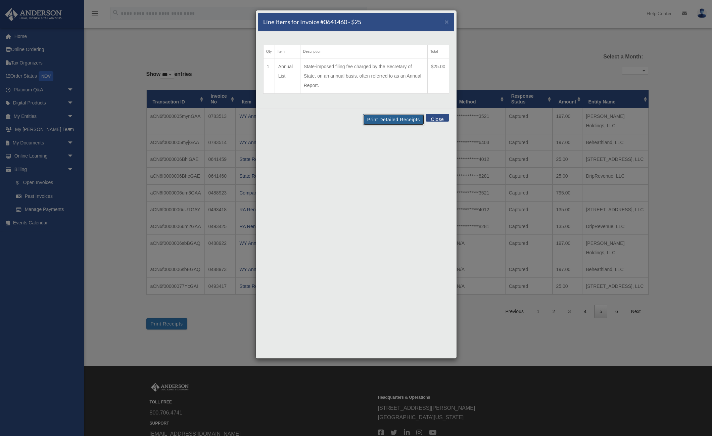
click at [385, 122] on button "Print Detailed Receipts" at bounding box center [393, 119] width 61 height 11
click at [516, 70] on div "Line Items for Invoice #0641460 - $25 × Qty Item Description Total 1 Annual Lis…" at bounding box center [356, 218] width 712 height 436
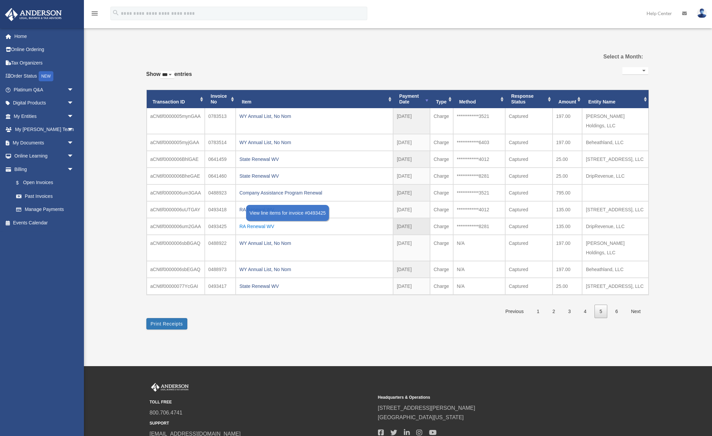
click at [260, 222] on div "RA Renewal WV" at bounding box center [314, 226] width 150 height 9
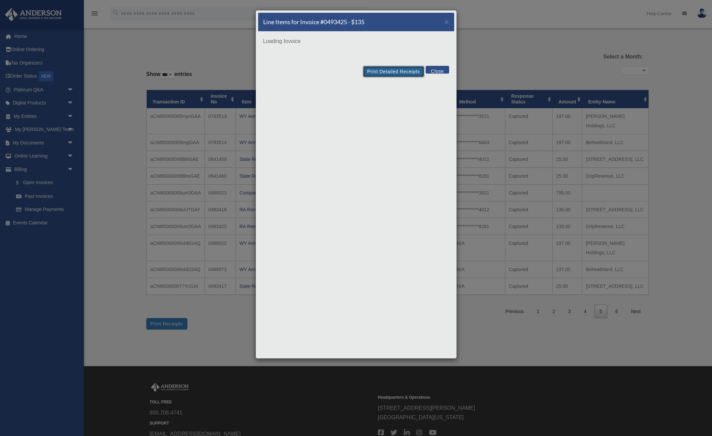
click at [397, 73] on button "Print Detailed Receipts" at bounding box center [393, 71] width 61 height 11
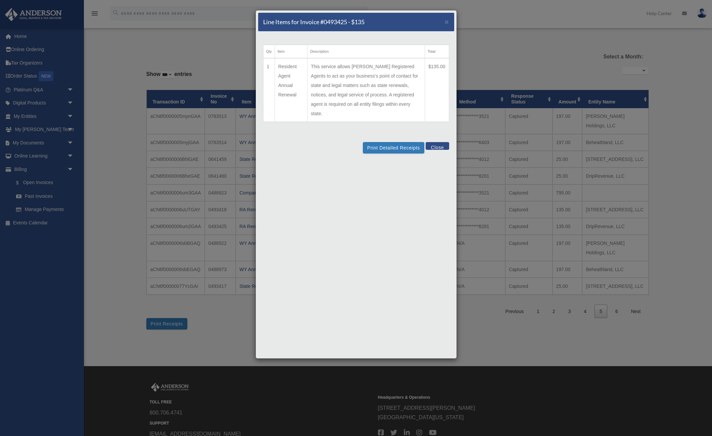
click at [622, 174] on div "Line Items for Invoice #0493425 - $135 × Qty Item Description Total 1 Resident …" at bounding box center [356, 218] width 712 height 436
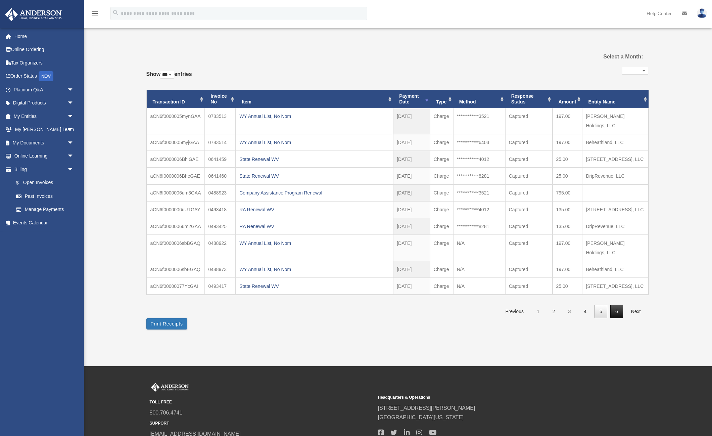
click at [614, 305] on link "6" at bounding box center [617, 312] width 13 height 14
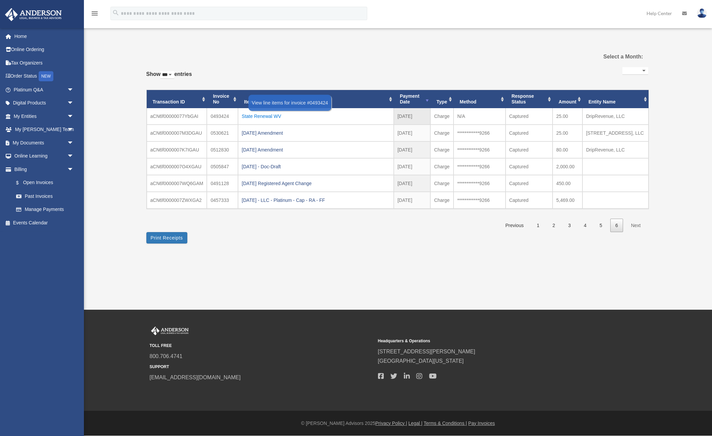
click at [266, 117] on div "State Renewal WV" at bounding box center [316, 116] width 148 height 9
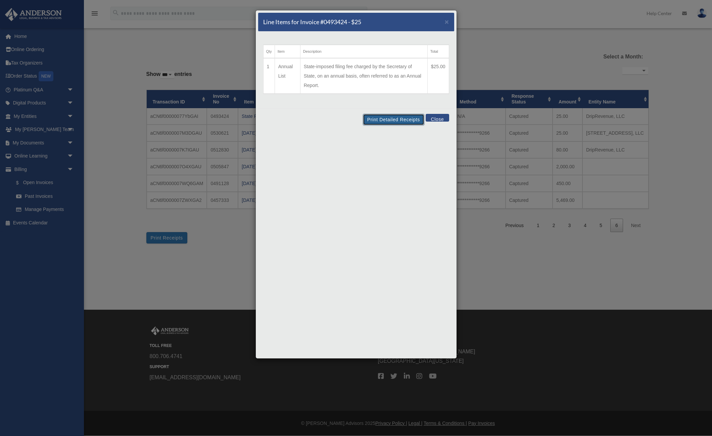
click at [392, 120] on button "Print Detailed Receipts" at bounding box center [393, 119] width 61 height 11
click at [537, 197] on div "Line Items for Invoice #0493424 - $25 × Qty Item Description Total 1 Annual Lis…" at bounding box center [356, 218] width 712 height 436
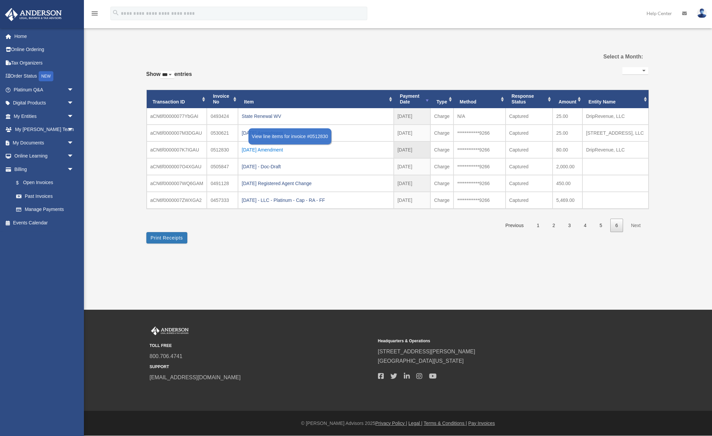
click at [276, 154] on div "[DATE] Amendment" at bounding box center [316, 149] width 148 height 9
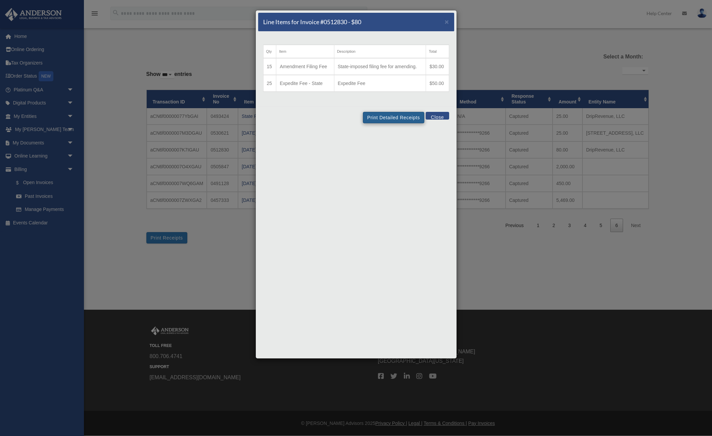
click at [404, 74] on td "State-imposed filing fee for amending." at bounding box center [380, 66] width 92 height 17
click at [389, 115] on button "Print Detailed Receipts" at bounding box center [393, 117] width 61 height 11
click at [545, 51] on div "Line Items for Invoice #0512830 - $80 × Qty Item Description Total 15 Amendment…" at bounding box center [356, 218] width 712 height 436
